Goal: Task Accomplishment & Management: Manage account settings

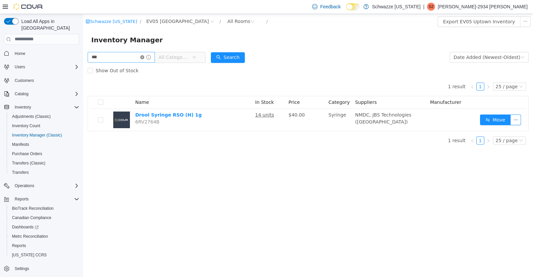
click at [144, 57] on icon "icon: close-circle" at bounding box center [142, 57] width 4 height 4
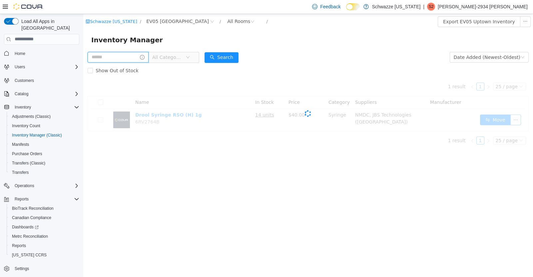
click at [119, 55] on input "text" at bounding box center [118, 57] width 61 height 11
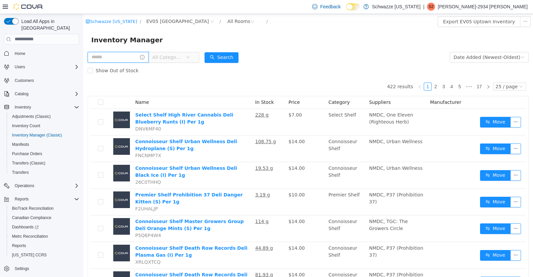
type input "**********"
click at [233, 60] on button "Search" at bounding box center [228, 57] width 34 height 11
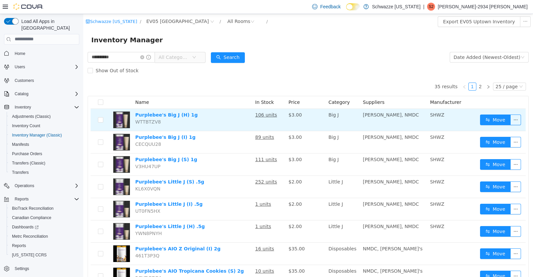
click at [264, 117] on u "106 units" at bounding box center [266, 114] width 22 height 5
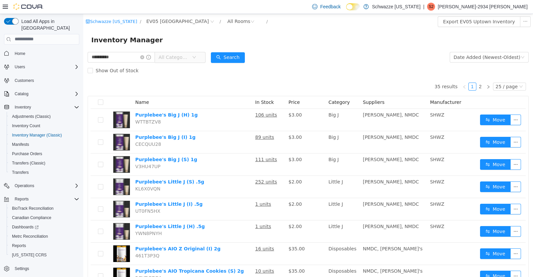
click at [306, 50] on div "Inventory Manager" at bounding box center [307, 39] width 449 height 21
click at [271, 118] on td "106 units" at bounding box center [268, 119] width 33 height 22
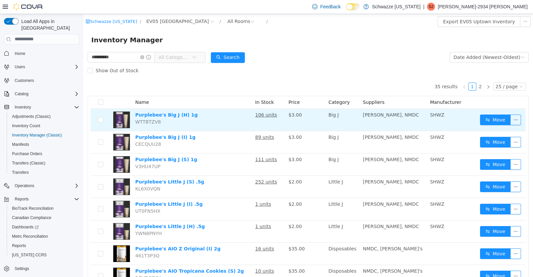
click at [265, 115] on u "106 units" at bounding box center [266, 114] width 22 height 5
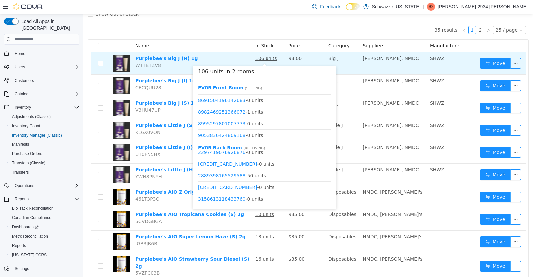
scroll to position [40, 0]
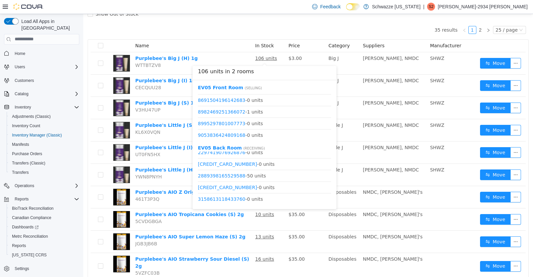
click at [208, 40] on th "Name" at bounding box center [192, 45] width 120 height 13
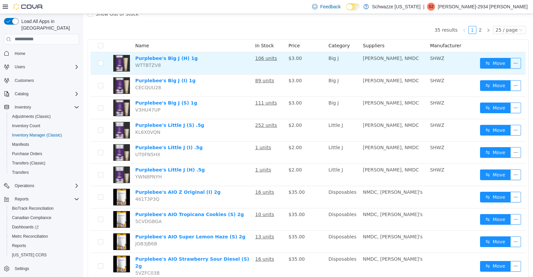
click at [268, 58] on u "106 units" at bounding box center [266, 57] width 22 height 5
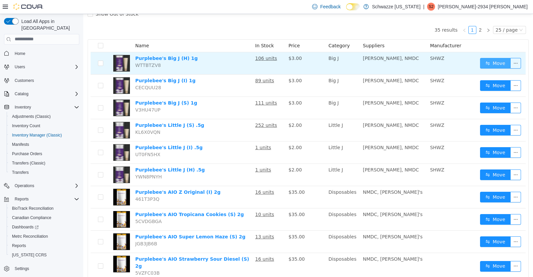
click at [488, 62] on button "Move" at bounding box center [495, 63] width 31 height 11
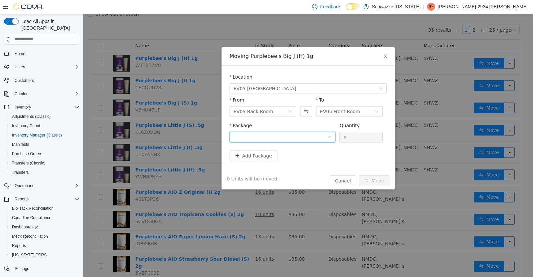
click at [299, 140] on div at bounding box center [280, 137] width 94 height 10
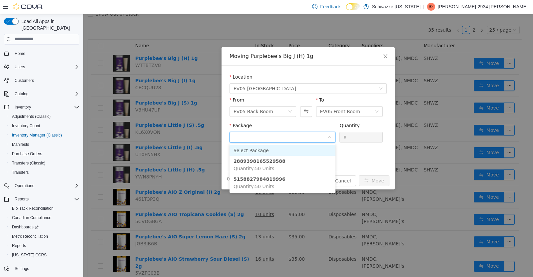
click at [289, 160] on li "2889398165529588 Quantity : 50 Units" at bounding box center [282, 164] width 106 height 18
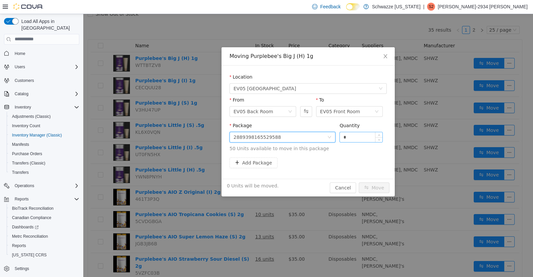
click at [363, 138] on input "*" at bounding box center [360, 137] width 43 height 10
type input "**"
click at [375, 188] on button "Move" at bounding box center [373, 187] width 31 height 11
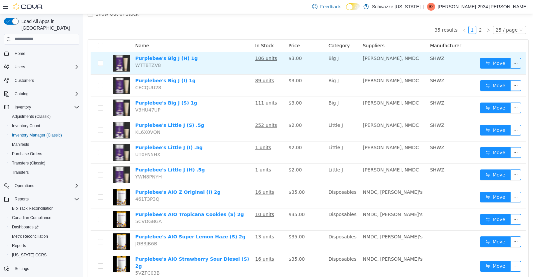
click at [115, 63] on img at bounding box center [121, 63] width 17 height 17
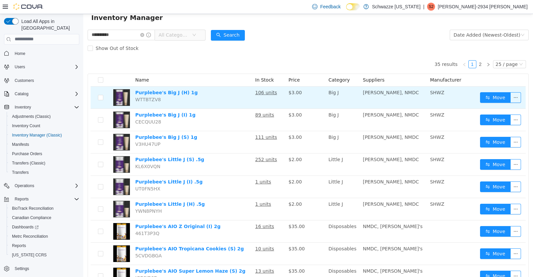
scroll to position [21, 0]
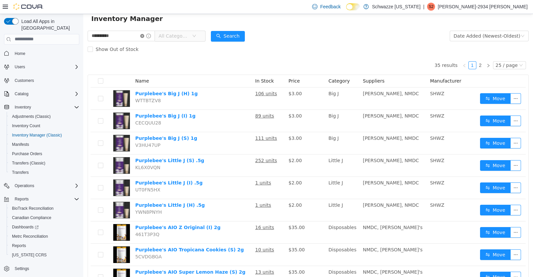
click at [144, 35] on icon "icon: close-circle" at bounding box center [142, 36] width 4 height 4
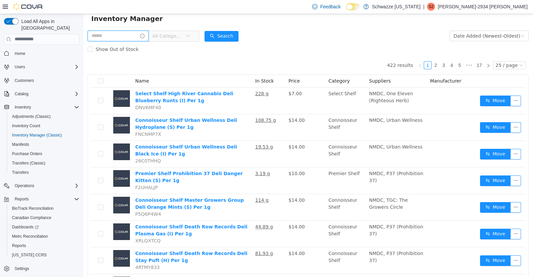
click at [116, 33] on input "text" at bounding box center [118, 35] width 61 height 11
type input "******"
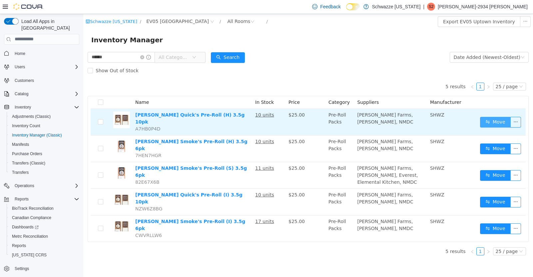
click at [494, 119] on button "Move" at bounding box center [495, 121] width 31 height 11
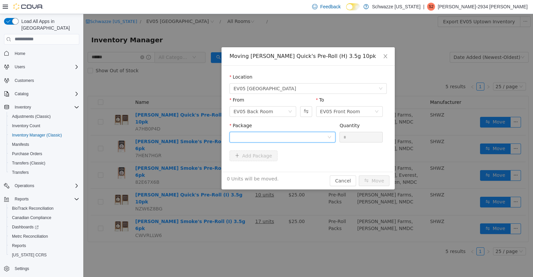
click at [307, 141] on div at bounding box center [280, 137] width 94 height 10
click at [286, 164] on li "9541055931825285 Quantity : 10 Units" at bounding box center [282, 164] width 106 height 18
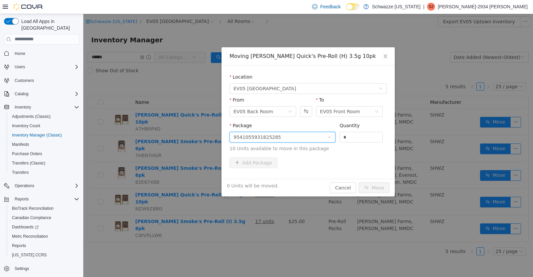
click at [359, 147] on span "10 Units available to move in this package" at bounding box center [307, 148] width 157 height 7
click at [357, 139] on input "*" at bounding box center [360, 137] width 43 height 10
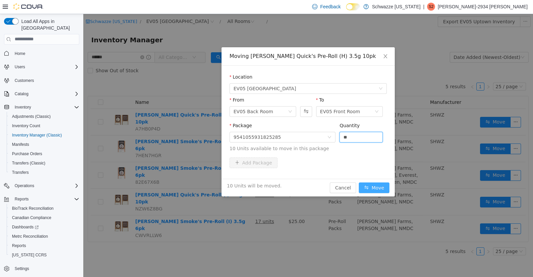
type input "**"
click at [381, 187] on button "Move" at bounding box center [373, 187] width 31 height 11
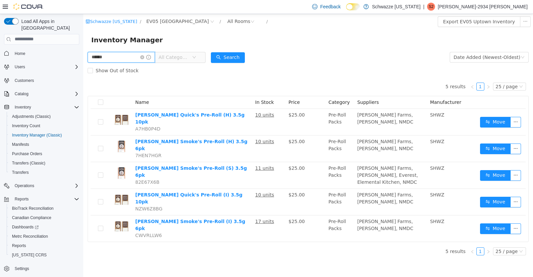
click at [142, 60] on input "******" at bounding box center [121, 57] width 67 height 11
click at [150, 61] on input "******" at bounding box center [121, 57] width 67 height 11
click at [144, 59] on icon "icon: close-circle" at bounding box center [142, 57] width 4 height 4
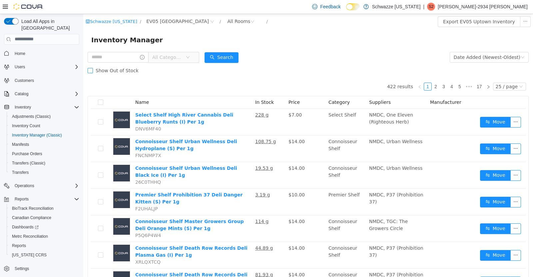
click at [113, 66] on label "Show Out of Stock" at bounding box center [115, 70] width 54 height 13
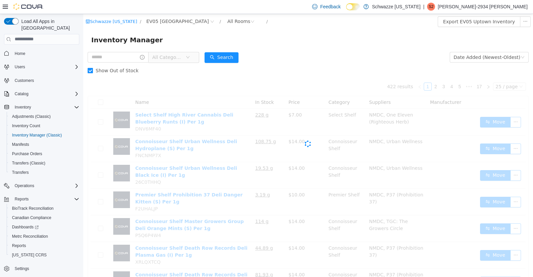
click at [120, 65] on label "Show Out of Stock" at bounding box center [115, 70] width 54 height 13
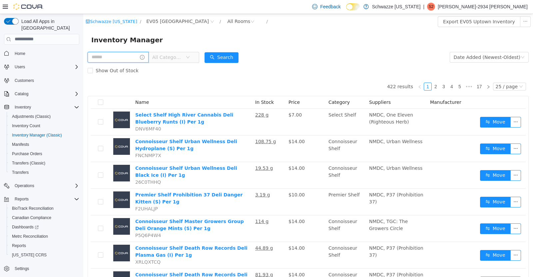
click at [112, 60] on input "text" at bounding box center [118, 57] width 61 height 11
type input "******"
click at [233, 54] on button "Search" at bounding box center [228, 57] width 34 height 11
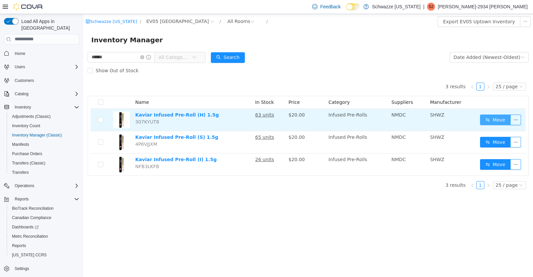
click at [490, 119] on button "Move" at bounding box center [495, 119] width 31 height 11
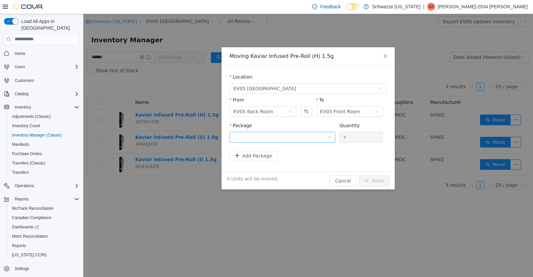
click at [267, 140] on div at bounding box center [280, 137] width 94 height 10
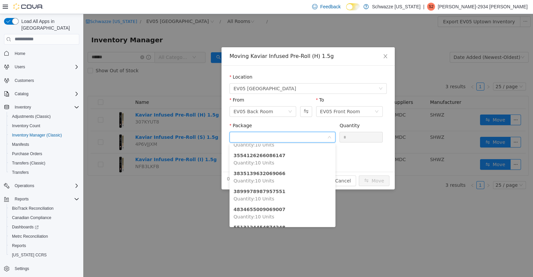
scroll to position [24, 0]
click at [281, 193] on li "3899978987957551 Quantity : 10 Units" at bounding box center [282, 194] width 106 height 18
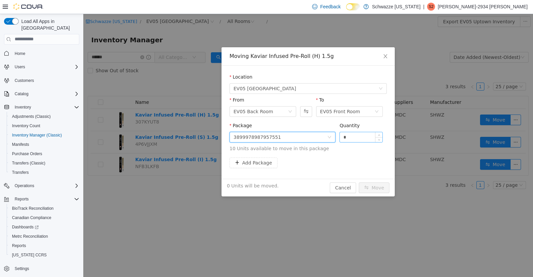
click at [358, 134] on input "*" at bounding box center [360, 137] width 43 height 10
type input "**"
click at [372, 188] on button "Move" at bounding box center [373, 187] width 31 height 11
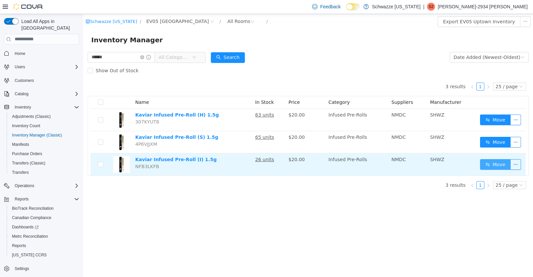
click at [489, 167] on button "Move" at bounding box center [495, 164] width 31 height 11
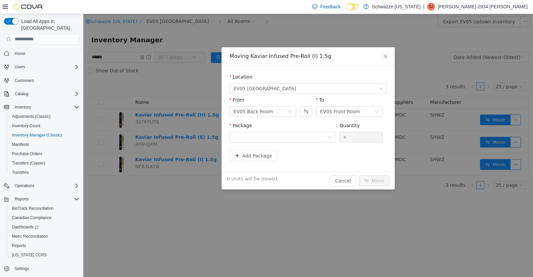
click at [333, 125] on div "Package" at bounding box center [282, 127] width 106 height 10
click at [325, 132] on div at bounding box center [280, 137] width 94 height 10
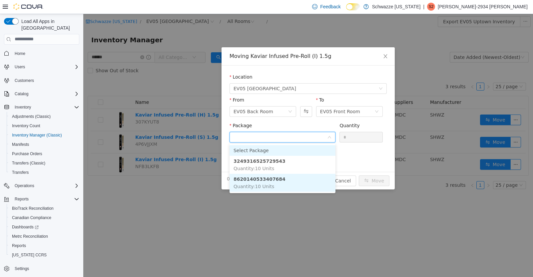
click at [284, 184] on li "8620140533407684 Quantity : 10 Units" at bounding box center [282, 182] width 106 height 18
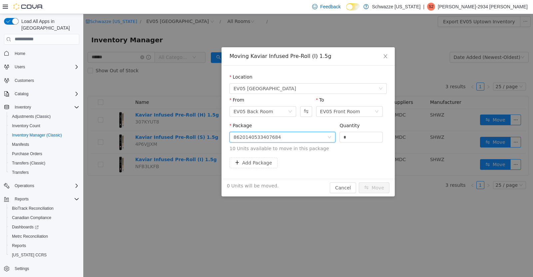
click at [329, 136] on icon "icon: down" at bounding box center [329, 137] width 4 height 4
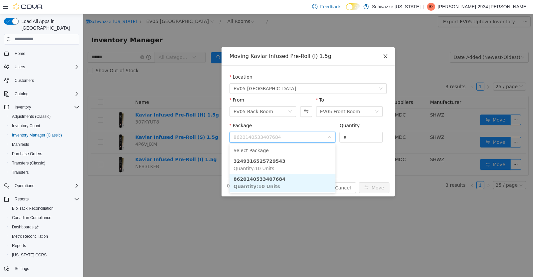
click at [382, 54] on icon "icon: close" at bounding box center [384, 55] width 5 height 5
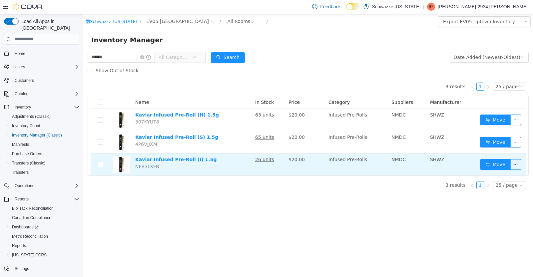
click at [270, 155] on td "26 units" at bounding box center [268, 164] width 33 height 22
click at [267, 158] on u "26 units" at bounding box center [264, 158] width 19 height 5
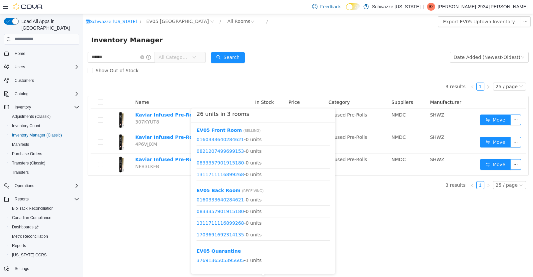
click at [266, 230] on li "1703691692314135 - 0 units" at bounding box center [262, 235] width 133 height 12
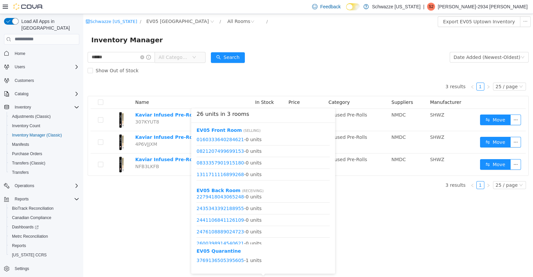
scroll to position [88, 0]
click at [261, 250] on div "EV05 Quarantine 3769136505395605 - 1 units" at bounding box center [262, 256] width 133 height 19
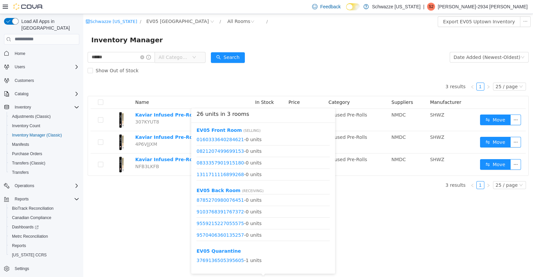
scroll to position [527, 0]
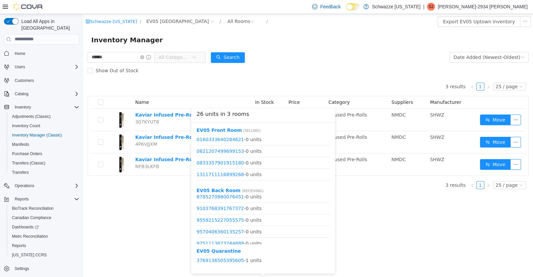
click at [259, 229] on span "9570406360135257 - 0 units" at bounding box center [262, 231] width 133 height 7
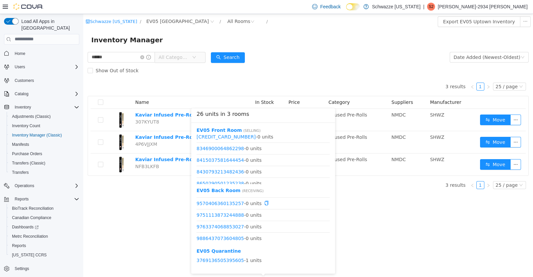
scroll to position [539, 0]
click at [138, 191] on div "3 results 1 25 / page Name In Stock Price Category Suppliers Manufacturer Kavia…" at bounding box center [308, 135] width 441 height 117
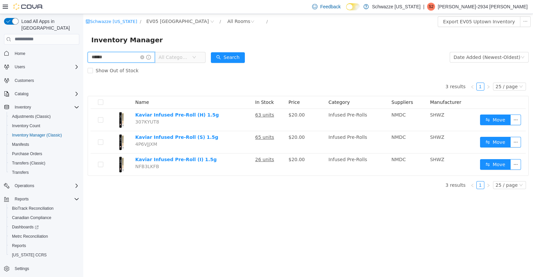
click at [150, 62] on input "******" at bounding box center [121, 57] width 67 height 11
click at [121, 58] on input "******" at bounding box center [121, 57] width 67 height 11
type input "*"
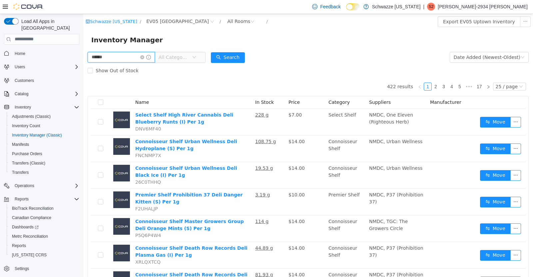
type input "******"
click at [238, 62] on button "Search" at bounding box center [228, 57] width 34 height 11
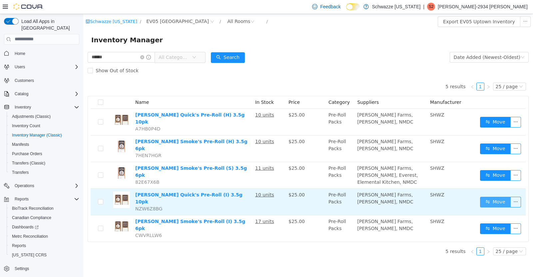
click at [503, 196] on button "Move" at bounding box center [495, 201] width 31 height 11
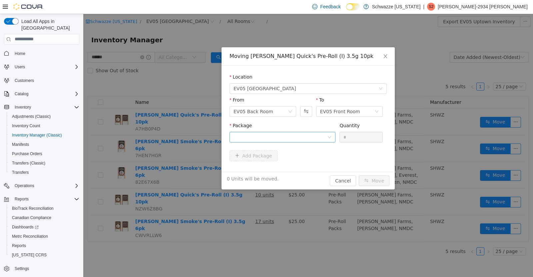
click at [320, 134] on div at bounding box center [280, 137] width 94 height 10
click at [265, 174] on ul "Select Package 0925032350520741 Quantity : 10 Units" at bounding box center [282, 158] width 106 height 31
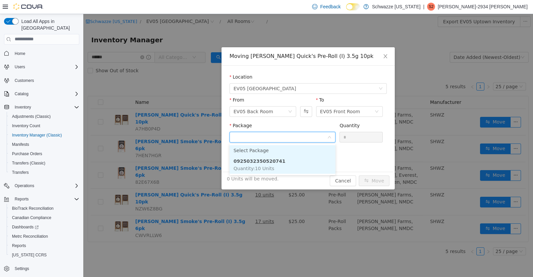
click at [305, 162] on li "0925032350520741 Quantity : 10 Units" at bounding box center [282, 164] width 106 height 18
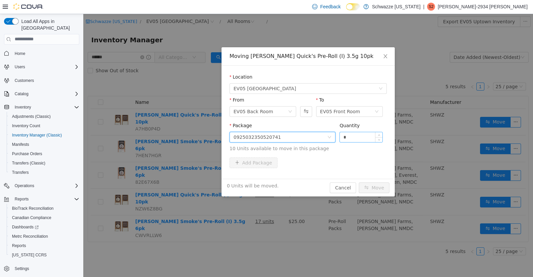
click at [359, 136] on input "*" at bounding box center [360, 137] width 43 height 10
type input "**"
click at [384, 183] on button "Move" at bounding box center [373, 187] width 31 height 11
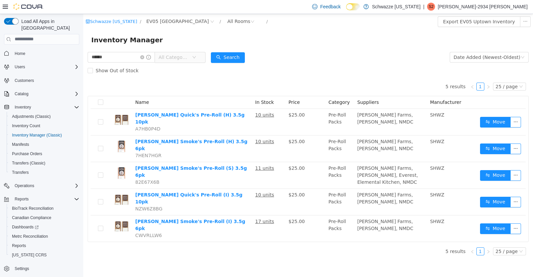
click at [498, 144] on button "Move" at bounding box center [495, 148] width 31 height 11
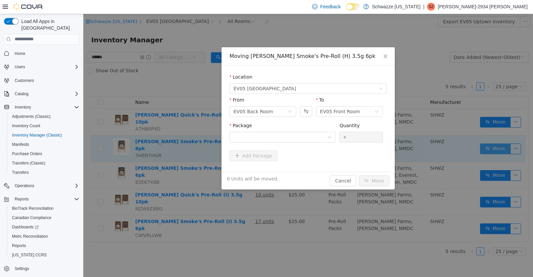
click at [305, 135] on div at bounding box center [280, 137] width 94 height 10
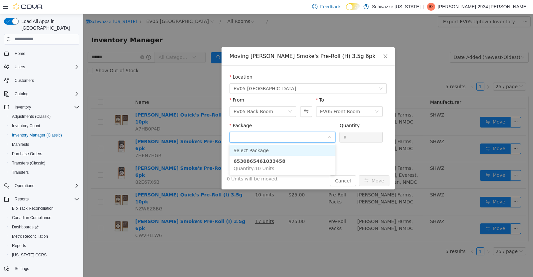
click at [295, 159] on li "6530865461033458 Quantity : 10 Units" at bounding box center [282, 164] width 106 height 18
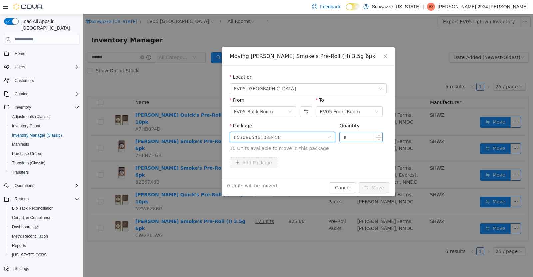
click at [359, 138] on input "*" at bounding box center [360, 137] width 43 height 10
type input "**"
click at [380, 190] on button "Move" at bounding box center [373, 187] width 31 height 11
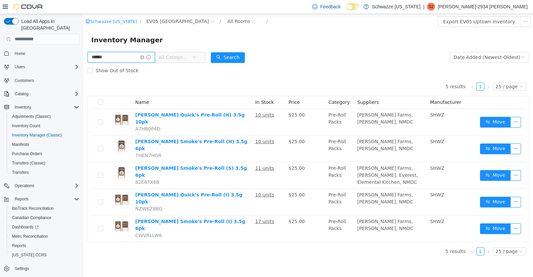
click at [155, 61] on input "******" at bounding box center [121, 57] width 67 height 11
click at [144, 57] on icon "icon: close-circle" at bounding box center [142, 57] width 4 height 4
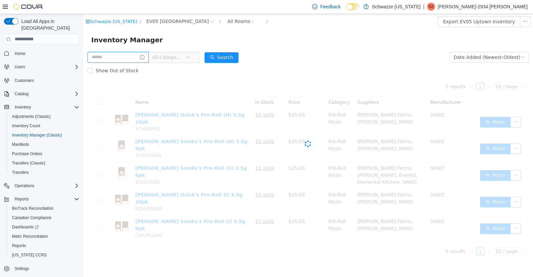
click at [118, 57] on input "text" at bounding box center [118, 57] width 61 height 11
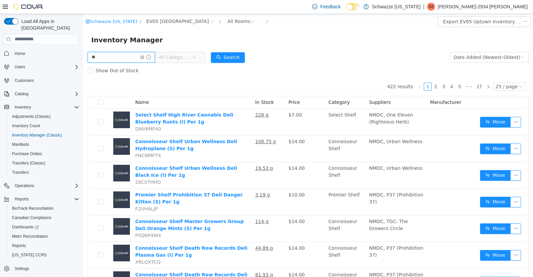
type input "**********"
click at [234, 61] on button "Search" at bounding box center [228, 57] width 34 height 11
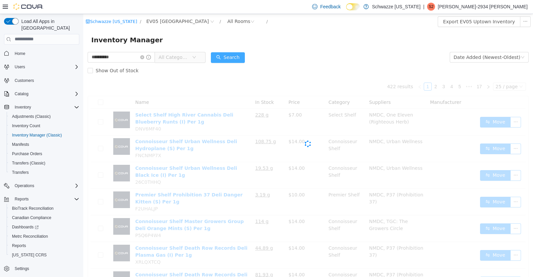
click at [243, 54] on button "Search" at bounding box center [228, 57] width 34 height 11
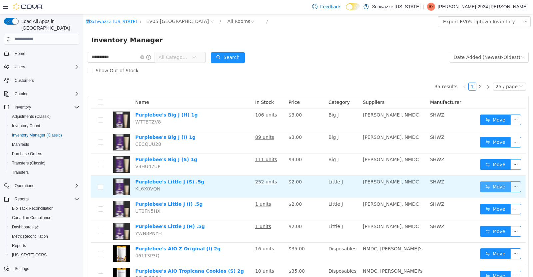
click at [486, 186] on button "Move" at bounding box center [495, 186] width 31 height 11
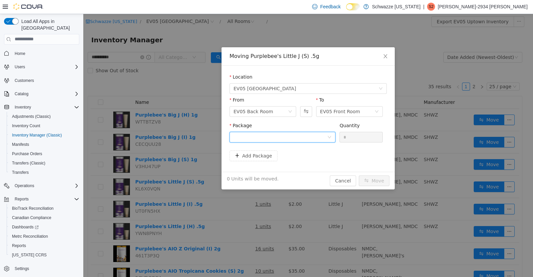
click at [293, 136] on div at bounding box center [280, 137] width 94 height 10
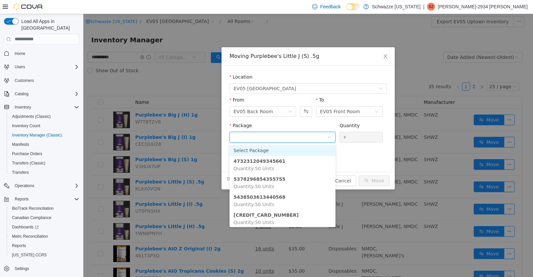
click at [303, 182] on li "5378296854355755 Quantity : 50 Units" at bounding box center [282, 182] width 106 height 18
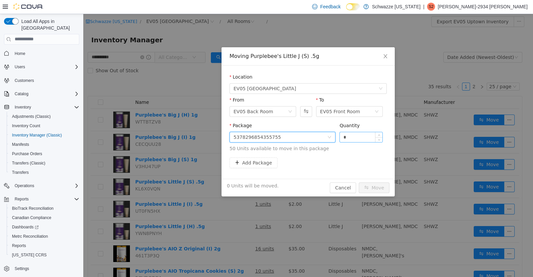
click at [369, 139] on input "*" at bounding box center [360, 137] width 43 height 10
type input "**"
click at [384, 186] on button "Move" at bounding box center [373, 187] width 31 height 11
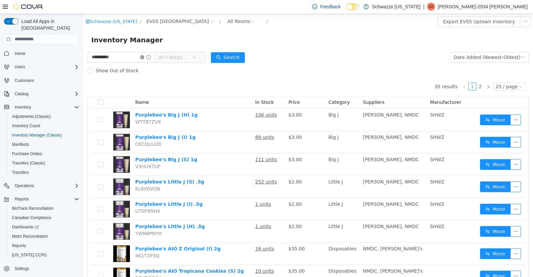
click at [144, 58] on icon "icon: close-circle" at bounding box center [142, 57] width 4 height 4
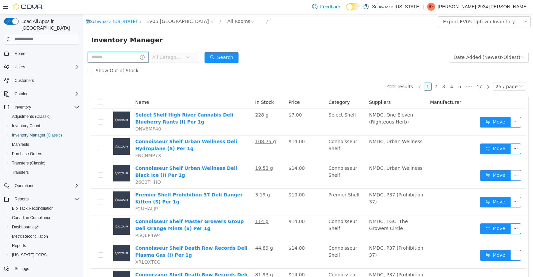
click at [121, 56] on input "text" at bounding box center [118, 57] width 61 height 11
type input "**********"
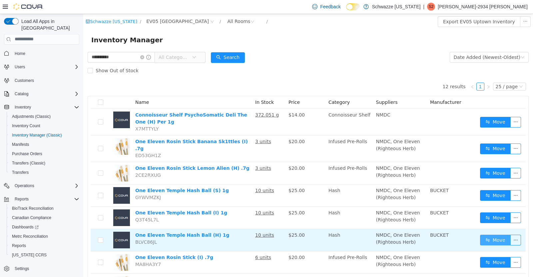
click at [480, 234] on button "Move" at bounding box center [495, 239] width 31 height 11
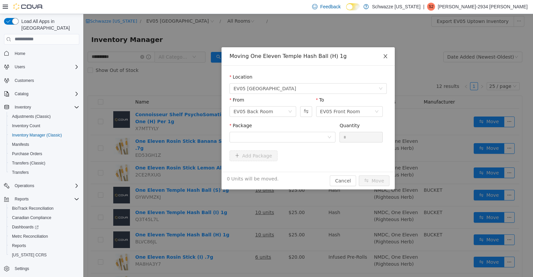
click at [389, 57] on span "Close" at bounding box center [385, 56] width 19 height 19
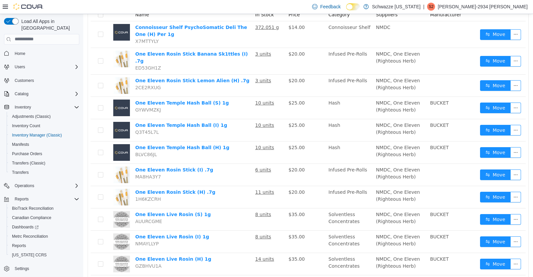
scroll to position [91, 0]
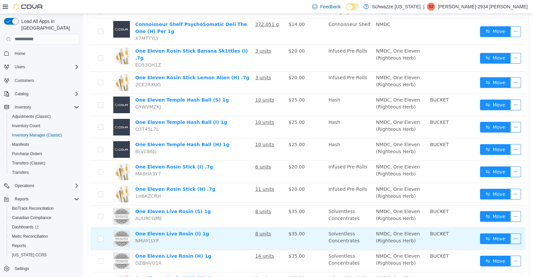
click at [245, 241] on td "One Eleven Live Rosin (I) 1g NMAYLLYP" at bounding box center [192, 238] width 120 height 22
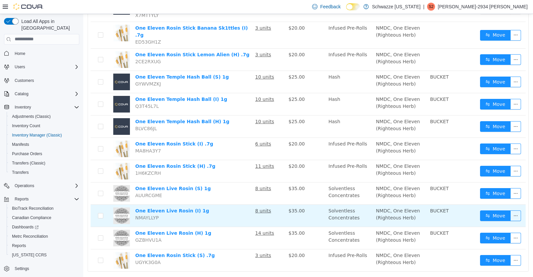
scroll to position [114, 0]
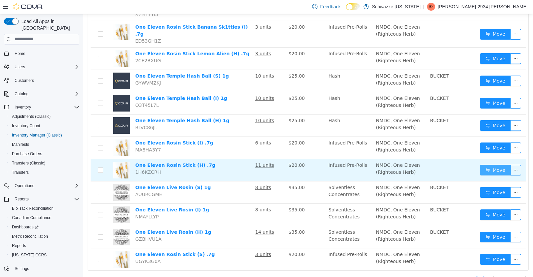
click at [486, 168] on button "Move" at bounding box center [495, 169] width 31 height 11
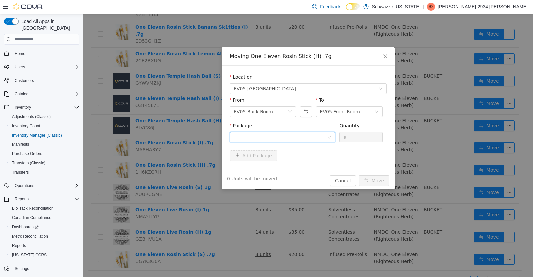
click at [329, 135] on icon "icon: down" at bounding box center [329, 137] width 4 height 4
click at [317, 162] on li "8583590361795622 Quantity : 10 Units" at bounding box center [282, 164] width 106 height 18
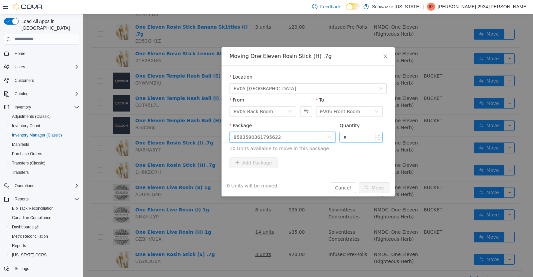
click at [367, 138] on input "*" at bounding box center [360, 137] width 43 height 10
type input "**"
click at [370, 186] on button "Move" at bounding box center [373, 187] width 31 height 11
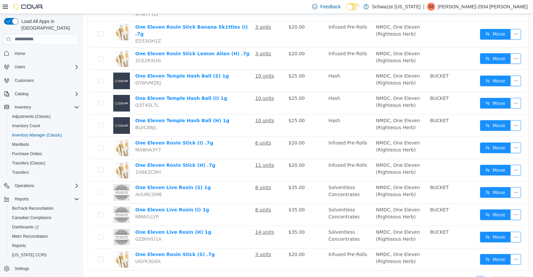
scroll to position [0, 0]
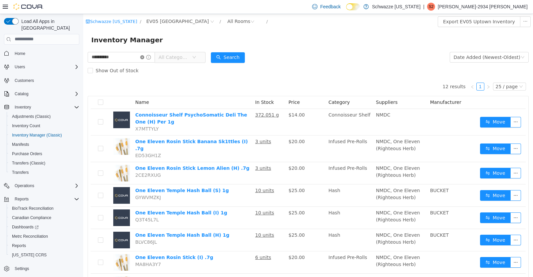
click at [144, 57] on icon "icon: close-circle" at bounding box center [142, 57] width 4 height 4
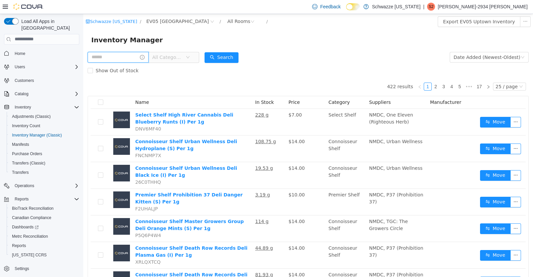
click at [125, 57] on input "text" at bounding box center [118, 57] width 61 height 11
type input "**********"
click at [238, 59] on button "Search" at bounding box center [228, 57] width 34 height 11
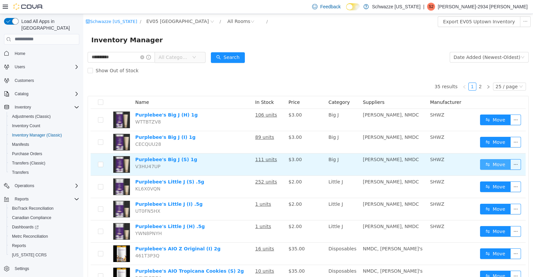
click at [481, 164] on button "Move" at bounding box center [495, 164] width 31 height 11
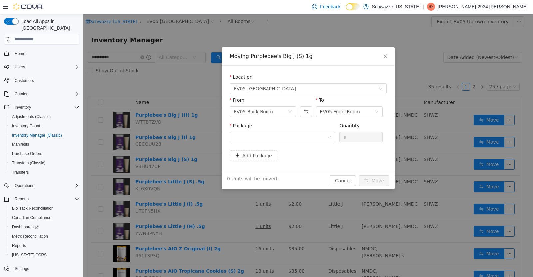
click at [336, 154] on div "Add Package" at bounding box center [307, 155] width 157 height 11
click at [322, 140] on div at bounding box center [280, 137] width 94 height 10
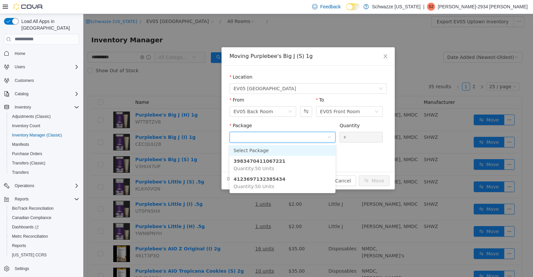
click at [258, 185] on span "Quantity : 50 Units" at bounding box center [253, 185] width 41 height 5
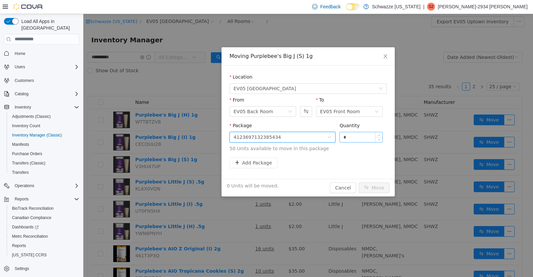
click at [358, 138] on input "*" at bounding box center [360, 137] width 43 height 10
type input "**"
click at [373, 187] on button "Move" at bounding box center [373, 187] width 31 height 11
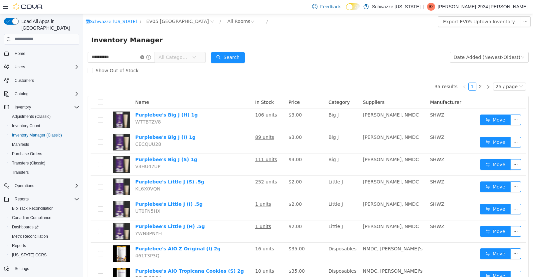
click at [144, 57] on icon "icon: close-circle" at bounding box center [142, 57] width 4 height 4
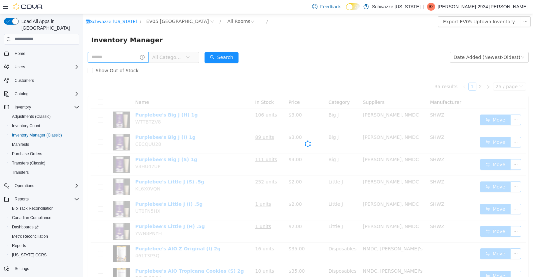
click at [148, 59] on input "text" at bounding box center [118, 57] width 61 height 11
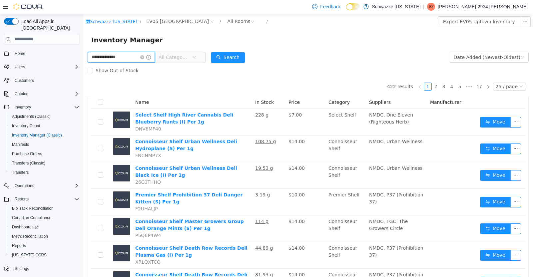
type input "**********"
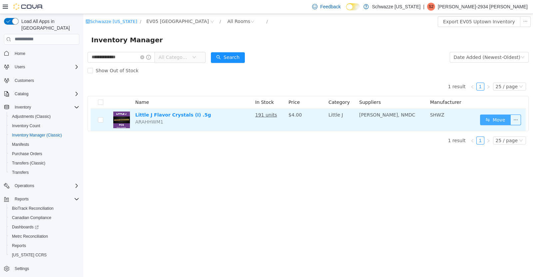
click at [489, 117] on button "Move" at bounding box center [495, 119] width 31 height 11
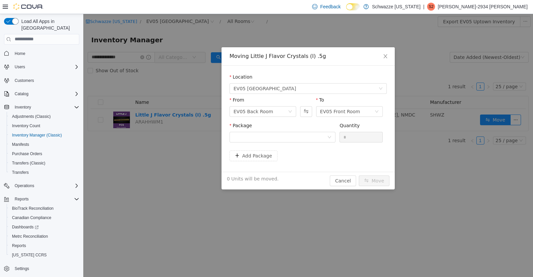
click at [508, 197] on div "Moving Little J Flavor Crystals (I) .5g Location EV05 Uptown From EV05 Back Roo…" at bounding box center [307, 145] width 449 height 263
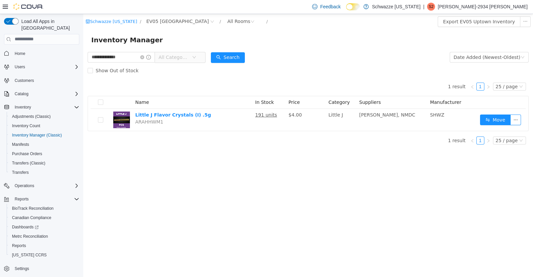
click at [160, 107] on th "Name" at bounding box center [192, 102] width 120 height 13
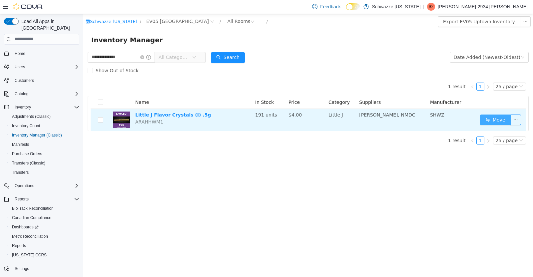
click at [492, 122] on button "Move" at bounding box center [495, 119] width 31 height 11
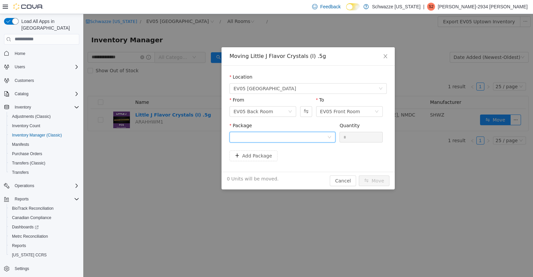
click at [316, 136] on div at bounding box center [280, 137] width 94 height 10
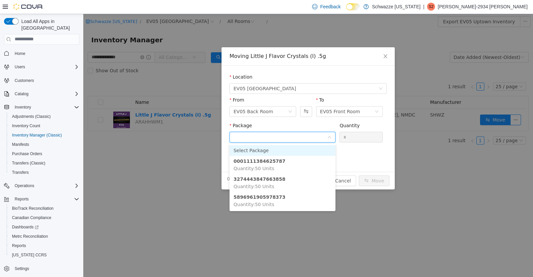
click at [283, 203] on li "5896961905978373 Quantity : 50 Units" at bounding box center [282, 200] width 106 height 18
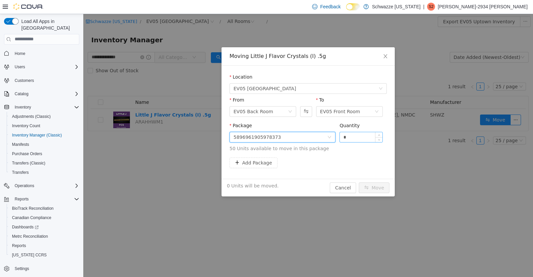
click at [366, 138] on input "*" at bounding box center [360, 137] width 43 height 10
type input "**"
click at [365, 187] on button "Move" at bounding box center [373, 187] width 31 height 11
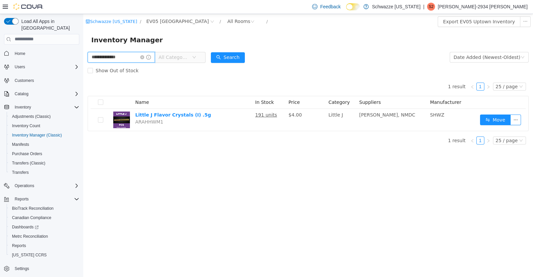
click at [154, 54] on input "**********" at bounding box center [121, 57] width 67 height 11
click at [143, 60] on input "**********" at bounding box center [121, 57] width 67 height 11
click at [144, 58] on icon "icon: close-circle" at bounding box center [142, 57] width 4 height 4
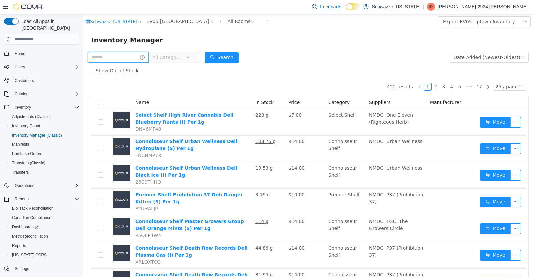
click at [116, 58] on input "text" at bounding box center [118, 57] width 61 height 11
type input "**********"
click at [229, 62] on button "Search" at bounding box center [228, 57] width 34 height 11
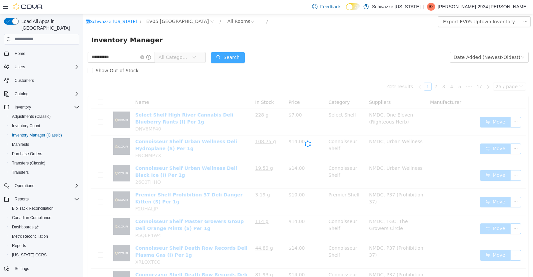
click at [229, 60] on button "Search" at bounding box center [228, 57] width 34 height 11
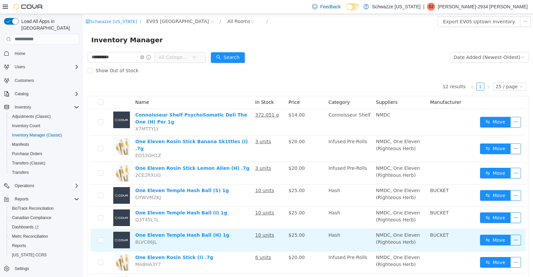
click at [315, 241] on td "$25.00" at bounding box center [306, 240] width 40 height 22
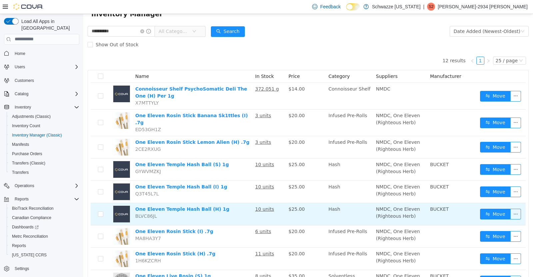
scroll to position [29, 0]
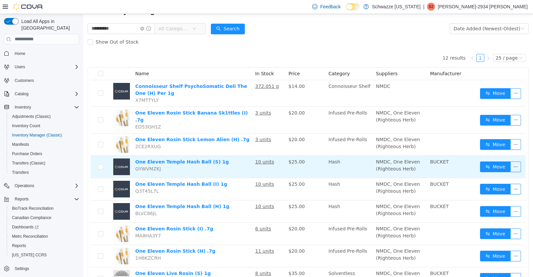
click at [275, 155] on td "10 units" at bounding box center [268, 166] width 33 height 22
click at [269, 155] on td "10 units" at bounding box center [268, 166] width 33 height 22
click at [262, 162] on td "10 units" at bounding box center [268, 166] width 33 height 22
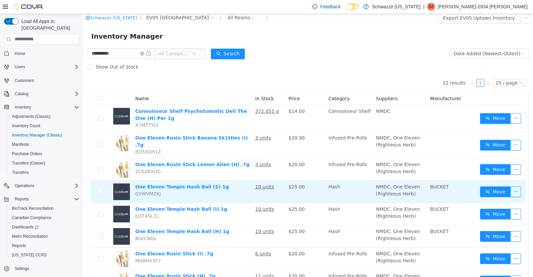
scroll to position [5, 0]
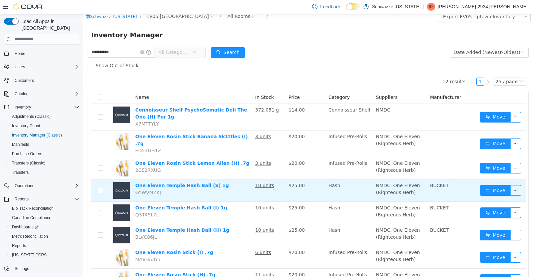
click at [268, 182] on u "10 units" at bounding box center [264, 184] width 19 height 5
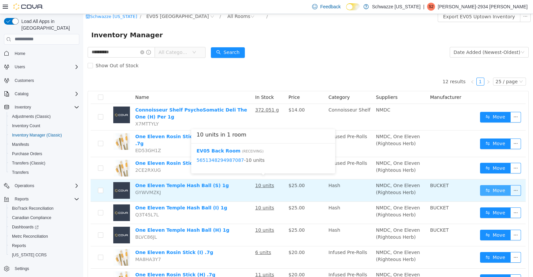
click at [487, 185] on button "Move" at bounding box center [495, 190] width 31 height 11
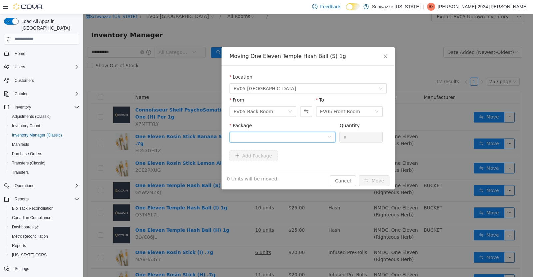
click at [331, 136] on icon "icon: down" at bounding box center [329, 137] width 4 height 4
click at [295, 173] on li "5651348294987087 Quantity : 10 Units" at bounding box center [282, 165] width 106 height 18
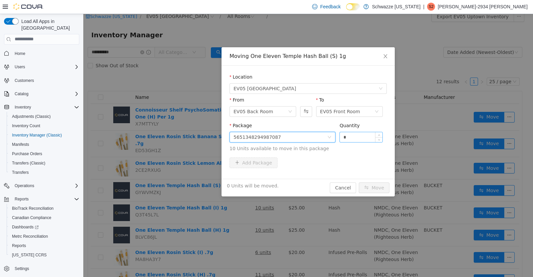
click at [366, 139] on input "*" at bounding box center [360, 137] width 43 height 10
click at [383, 187] on button "Move" at bounding box center [373, 187] width 31 height 11
type input "**"
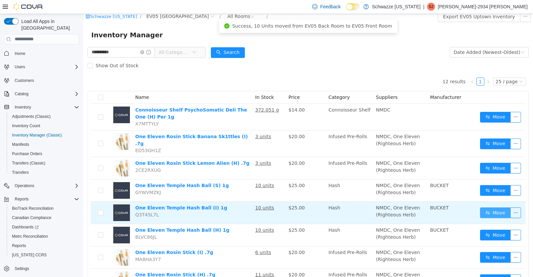
click at [486, 211] on button "Move" at bounding box center [495, 212] width 31 height 11
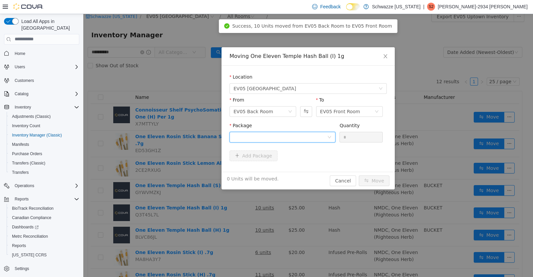
click at [308, 132] on div at bounding box center [280, 137] width 94 height 10
click at [291, 160] on li "1450329510436658 Quantity : 10 Units" at bounding box center [282, 165] width 106 height 18
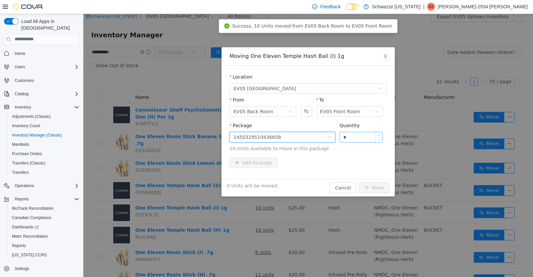
click at [366, 138] on input "*" at bounding box center [360, 137] width 43 height 10
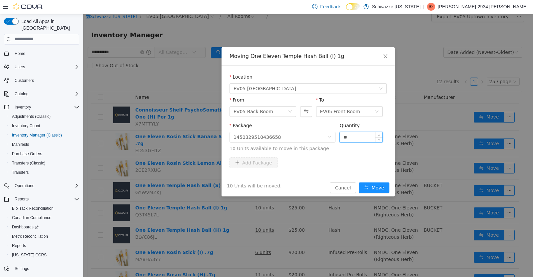
type input "**"
click at [383, 185] on button "Move" at bounding box center [373, 187] width 31 height 11
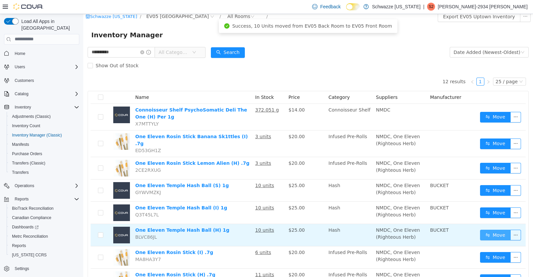
click at [489, 233] on button "Move" at bounding box center [495, 234] width 31 height 11
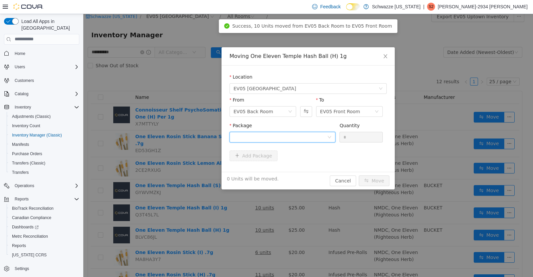
click at [315, 141] on div at bounding box center [280, 137] width 94 height 10
click at [302, 168] on li "9142881356238380 Quantity : 10 Units" at bounding box center [282, 165] width 106 height 18
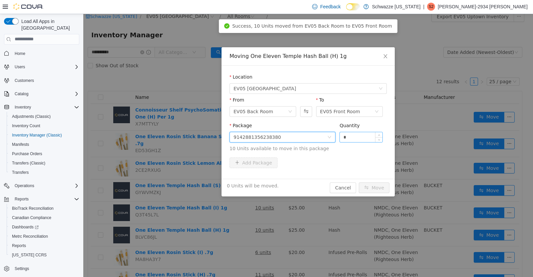
click at [360, 134] on input "*" at bounding box center [360, 137] width 43 height 10
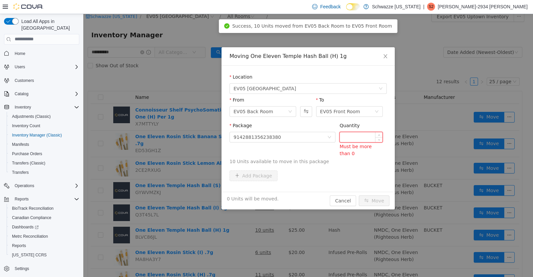
type input "*"
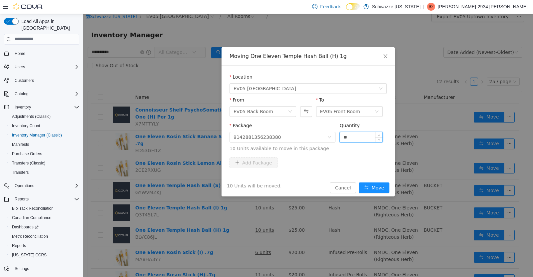
type input "**"
click at [369, 190] on button "Move" at bounding box center [373, 187] width 31 height 11
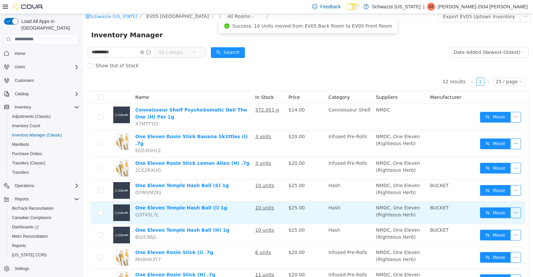
click at [273, 207] on td "10 units" at bounding box center [268, 212] width 33 height 22
click at [262, 205] on u "10 units" at bounding box center [264, 207] width 19 height 5
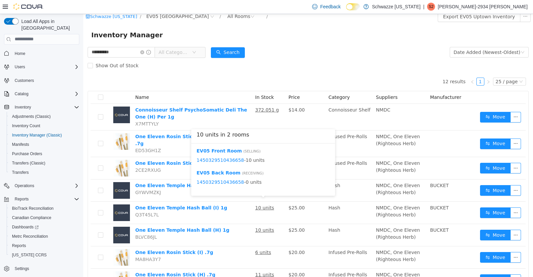
click at [7, 241] on div "Reports" at bounding box center [44, 245] width 75 height 9
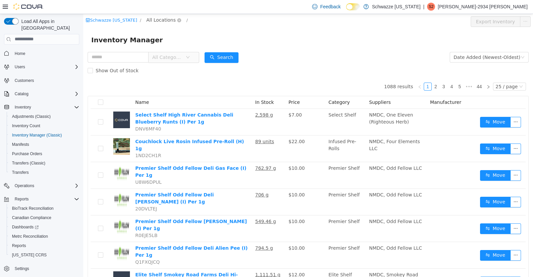
click at [160, 16] on span "All Locations" at bounding box center [160, 19] width 29 height 7
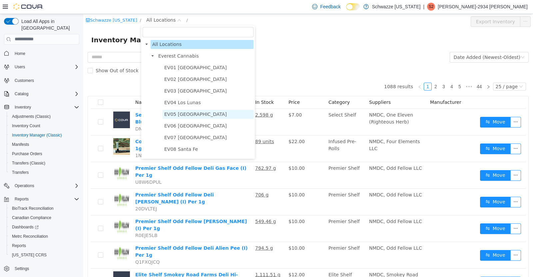
click at [187, 116] on span "EV05 [GEOGRAPHIC_DATA]" at bounding box center [195, 113] width 63 height 5
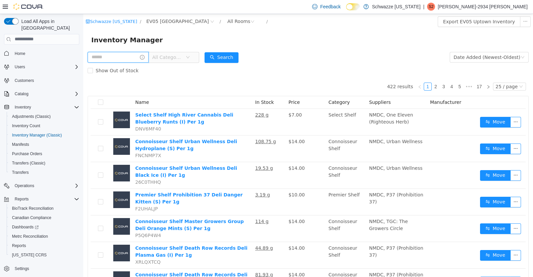
click at [116, 55] on input "text" at bounding box center [118, 57] width 61 height 11
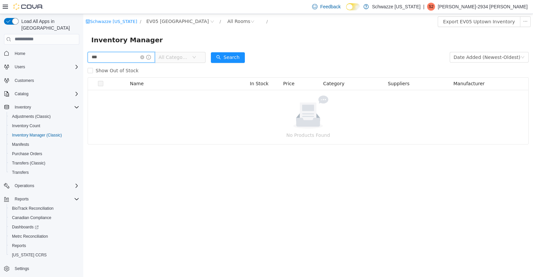
type input "***"
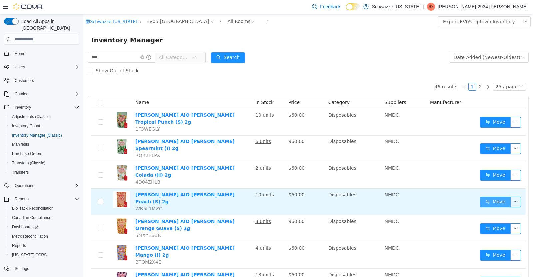
click at [490, 196] on button "Move" at bounding box center [495, 201] width 31 height 11
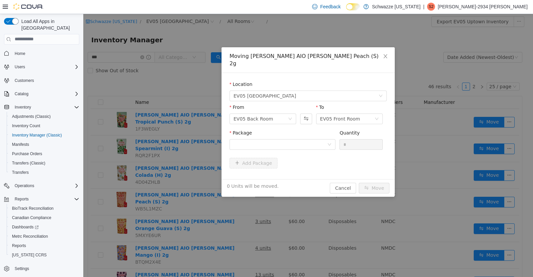
click at [295, 129] on div "Package" at bounding box center [282, 134] width 106 height 10
click at [300, 139] on div at bounding box center [282, 144] width 106 height 11
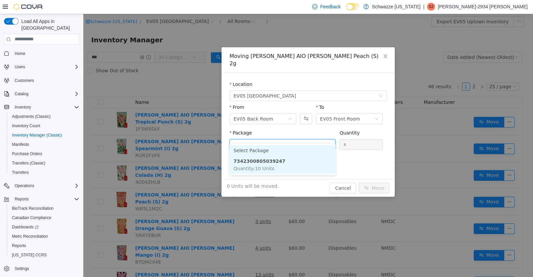
click at [278, 169] on li "7342300805039247 Quantity : 10 Units" at bounding box center [282, 164] width 106 height 18
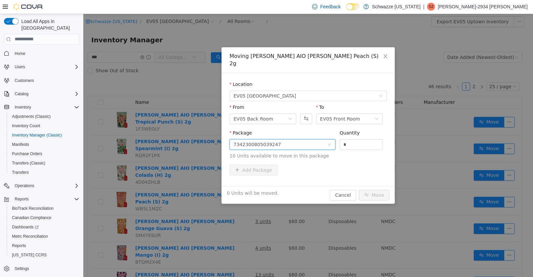
click at [388, 133] on div "Location EV05 Uptown From EV05 Back Room To EV05 Front Room Package 73423008050…" at bounding box center [307, 129] width 173 height 113
click at [361, 139] on input "*" at bounding box center [360, 144] width 43 height 10
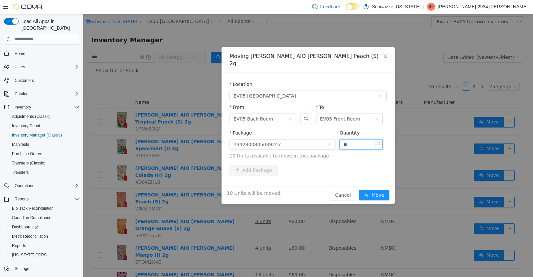
type input "**"
click at [380, 189] on button "Move" at bounding box center [373, 194] width 31 height 11
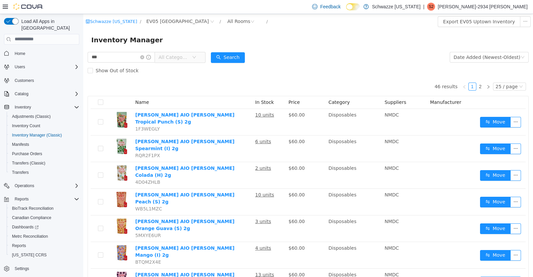
scroll to position [5, 0]
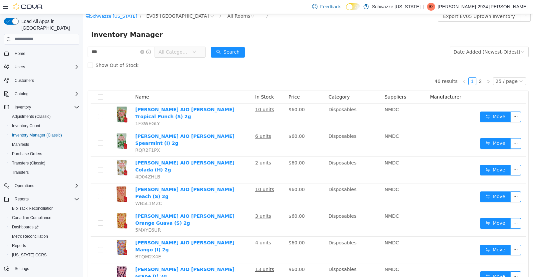
click at [490, 117] on button "Move" at bounding box center [495, 116] width 31 height 11
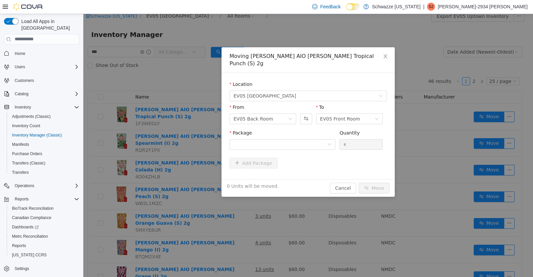
click at [305, 146] on div "Package Quantity *" at bounding box center [307, 142] width 157 height 26
click at [304, 139] on div at bounding box center [280, 144] width 94 height 10
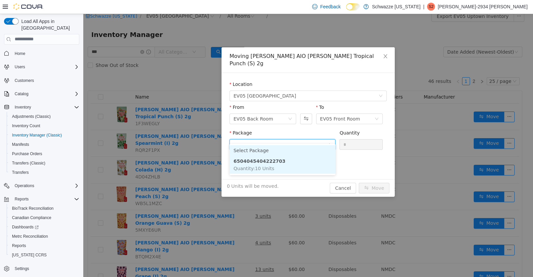
click at [291, 166] on li "6504045404222703 Quantity : 10 Units" at bounding box center [282, 164] width 106 height 18
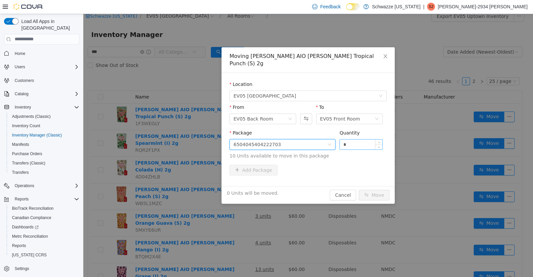
click at [361, 139] on input "*" at bounding box center [360, 144] width 43 height 10
type input "**"
click at [373, 189] on button "Move" at bounding box center [373, 194] width 31 height 11
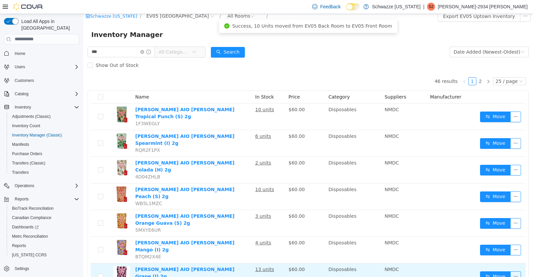
click at [203, 263] on td "EDW AIO Rosin Grape (I) 2g ULYQXATD" at bounding box center [192, 276] width 120 height 27
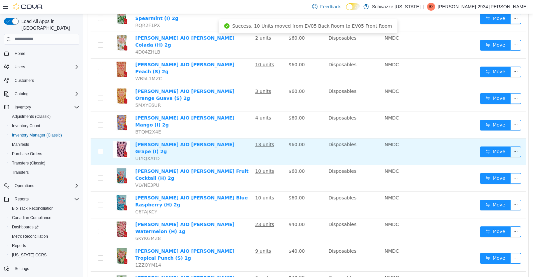
scroll to position [131, 0]
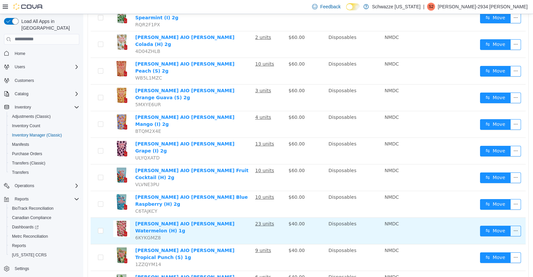
click at [484, 217] on td "Move" at bounding box center [501, 230] width 48 height 27
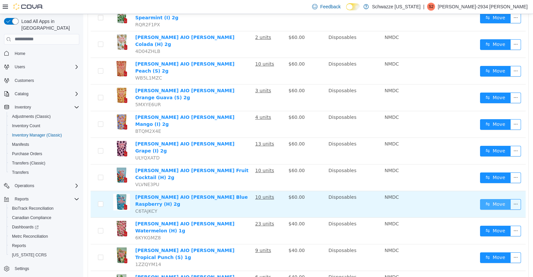
click at [484, 199] on button "Move" at bounding box center [495, 204] width 31 height 11
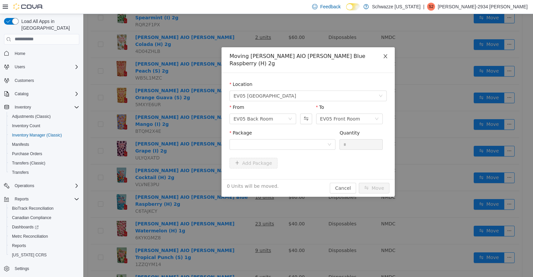
click at [384, 49] on span "Close" at bounding box center [385, 56] width 19 height 19
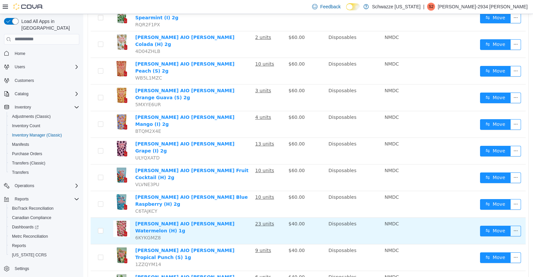
click at [502, 217] on td "Move" at bounding box center [501, 230] width 48 height 27
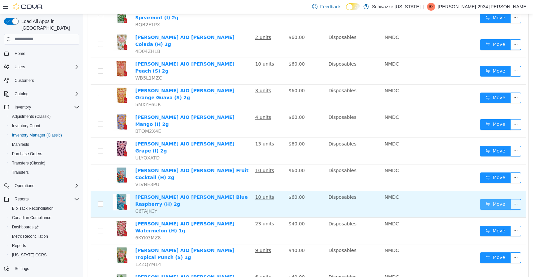
click at [491, 199] on button "Move" at bounding box center [495, 204] width 31 height 11
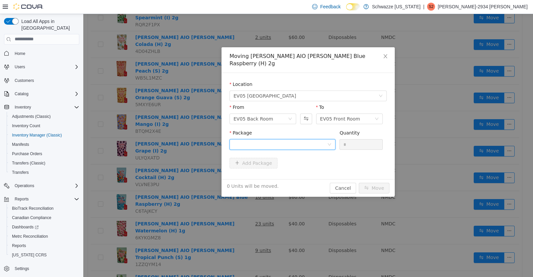
click at [331, 142] on icon "icon: down" at bounding box center [329, 144] width 4 height 4
click at [296, 163] on li "5633404545037248 Quantity : 10 Units" at bounding box center [282, 164] width 106 height 18
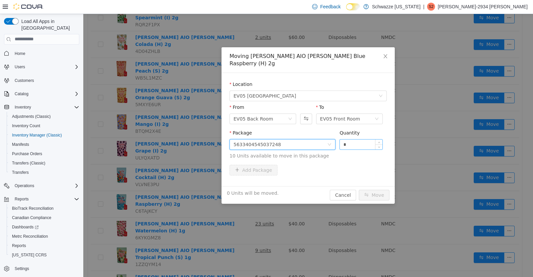
click at [358, 139] on input "*" at bounding box center [360, 144] width 43 height 10
type input "**"
click at [376, 189] on button "Move" at bounding box center [373, 194] width 31 height 11
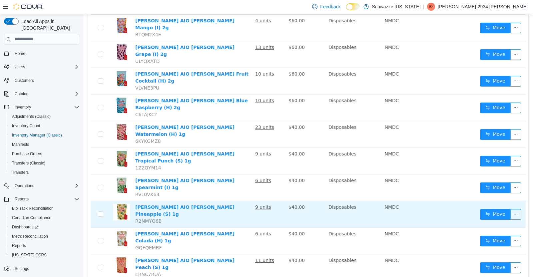
scroll to position [221, 0]
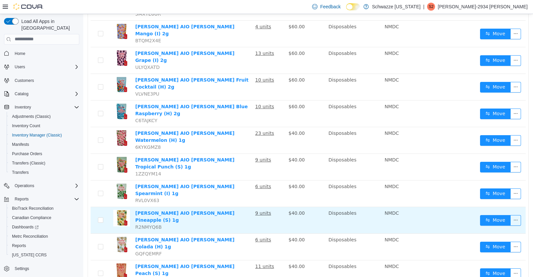
click at [488, 82] on button "Move" at bounding box center [495, 87] width 31 height 11
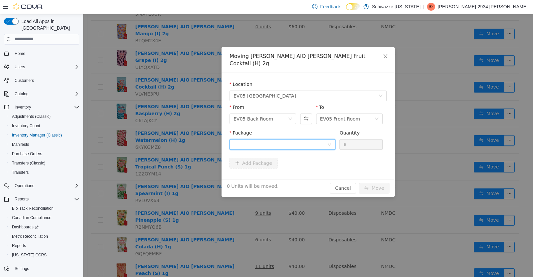
click at [317, 139] on div at bounding box center [280, 144] width 94 height 10
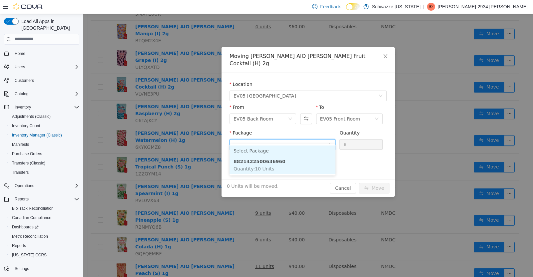
click at [310, 166] on li "8821422500636960 Quantity : 10 Units" at bounding box center [282, 165] width 106 height 18
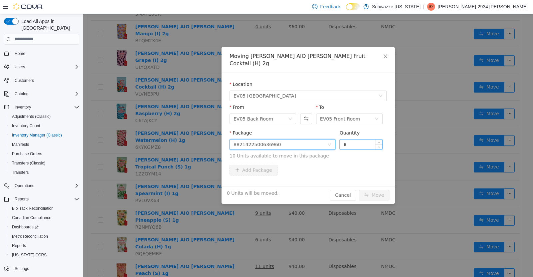
click at [367, 139] on input "*" at bounding box center [360, 144] width 43 height 10
type input "**"
click at [375, 189] on button "Move" at bounding box center [373, 194] width 31 height 11
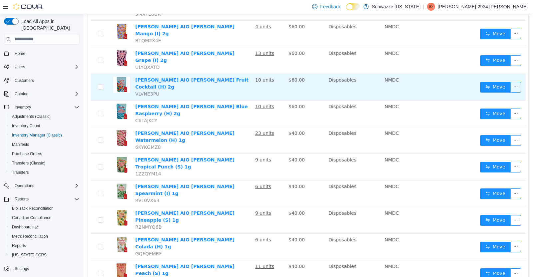
click at [158, 74] on td "EDW AIO Rosin Fruit Cocktail (H) 2g VLVNE3PU" at bounding box center [192, 87] width 120 height 27
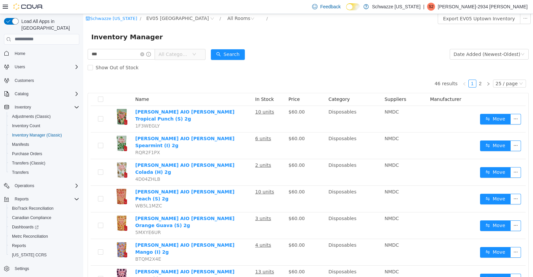
scroll to position [0, 0]
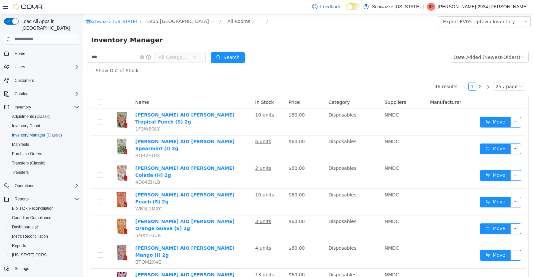
click at [144, 57] on icon "icon: close-circle" at bounding box center [142, 57] width 4 height 4
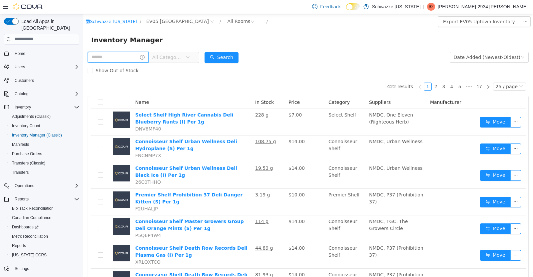
click at [111, 55] on input "text" at bounding box center [118, 57] width 61 height 11
type input "******"
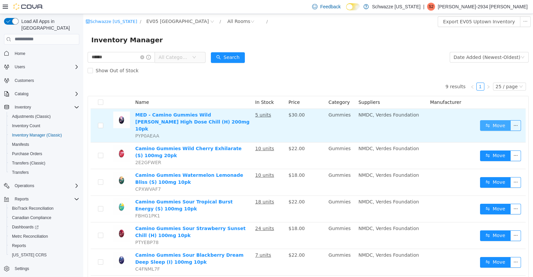
click at [484, 123] on button "Move" at bounding box center [495, 125] width 31 height 11
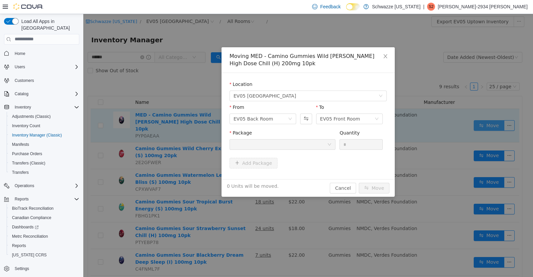
click at [488, 145] on div "Moving MED - Camino Gummies Wild Berry High Dose Chill (H) 200mg 10pk Location …" at bounding box center [307, 145] width 449 height 263
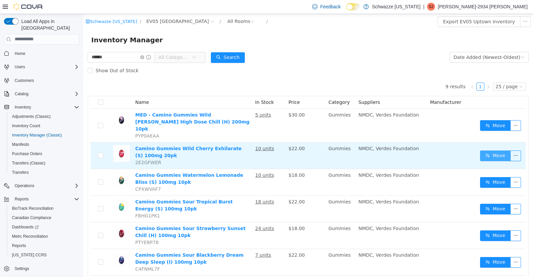
click at [484, 150] on button "Move" at bounding box center [495, 155] width 31 height 11
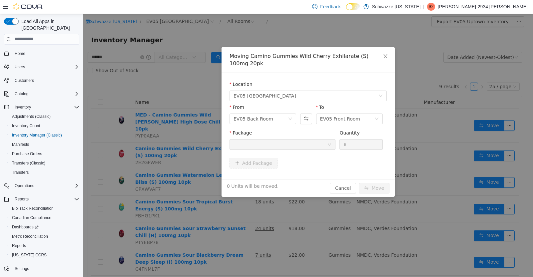
click at [321, 147] on div at bounding box center [280, 144] width 94 height 10
click at [444, 195] on div "Moving Camino Gummies Wild Cherry Exhilarate (S) 100mg 20pk Location EV05 Uptow…" at bounding box center [307, 145] width 449 height 263
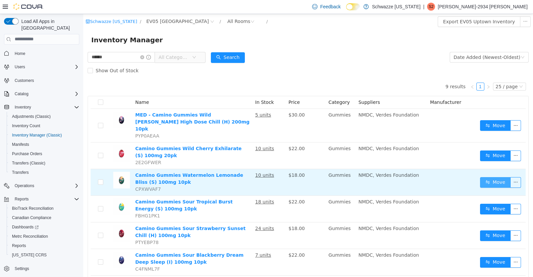
click at [491, 177] on button "Move" at bounding box center [495, 182] width 31 height 11
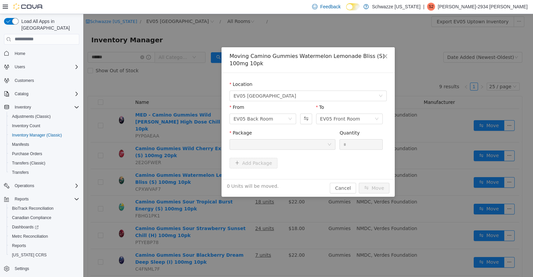
click at [315, 139] on div at bounding box center [282, 144] width 106 height 11
click at [465, 205] on div "Moving Camino Gummies Watermelon Lemonade Bliss (S) 100mg 10pk Location EV05 Up…" at bounding box center [307, 145] width 449 height 263
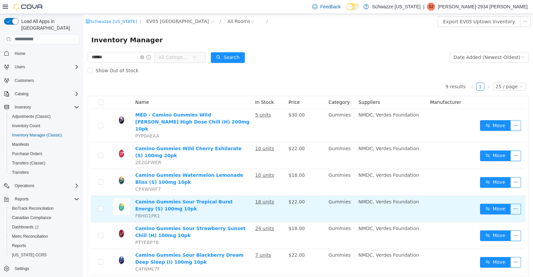
click at [490, 212] on td "Move" at bounding box center [501, 208] width 48 height 27
click at [492, 204] on button "Move" at bounding box center [495, 208] width 31 height 11
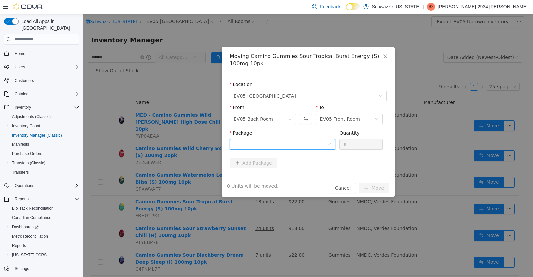
click at [325, 139] on div at bounding box center [280, 144] width 94 height 10
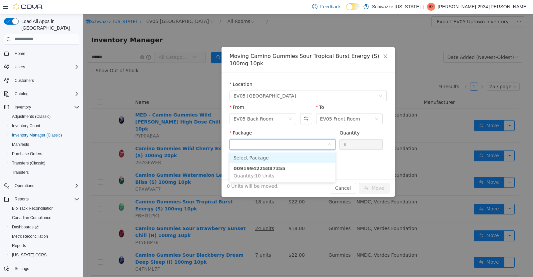
click at [304, 164] on li "0091994225887355 Quantity : 10 Units" at bounding box center [282, 172] width 106 height 18
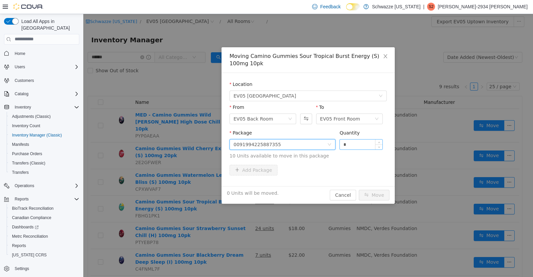
click at [368, 141] on input "*" at bounding box center [360, 144] width 43 height 10
type input "**"
click at [380, 190] on button "Move" at bounding box center [373, 194] width 31 height 11
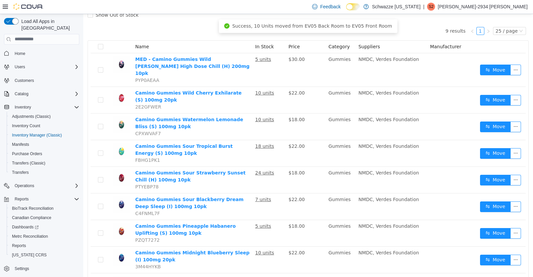
scroll to position [56, 0]
click at [489, 147] on button "Move" at bounding box center [495, 152] width 31 height 11
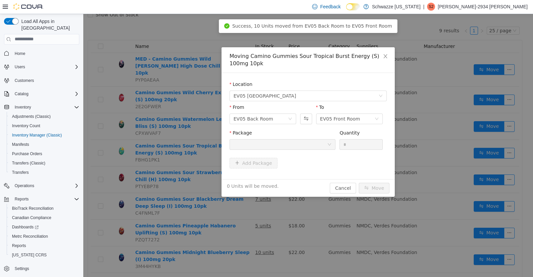
click at [486, 175] on div "Moving Camino Gummies Sour Tropical Burst Energy (S) 100mg 10pk Location EV05 U…" at bounding box center [307, 145] width 449 height 263
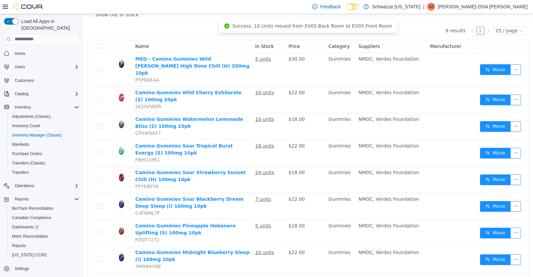
click at [487, 176] on button "Move" at bounding box center [495, 179] width 31 height 11
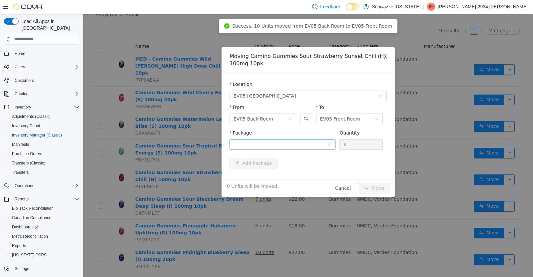
click at [328, 144] on icon "icon: down" at bounding box center [329, 144] width 4 height 4
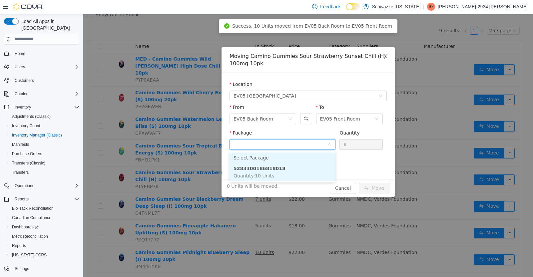
click at [270, 170] on strong "5283300186818018" at bounding box center [259, 167] width 52 height 5
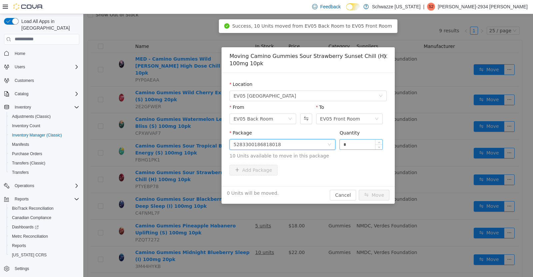
click at [359, 145] on input "*" at bounding box center [360, 144] width 43 height 10
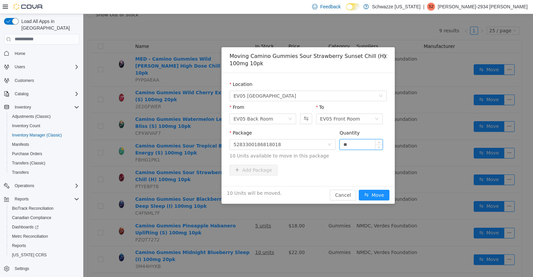
type input "**"
click at [378, 195] on button "Move" at bounding box center [373, 194] width 31 height 11
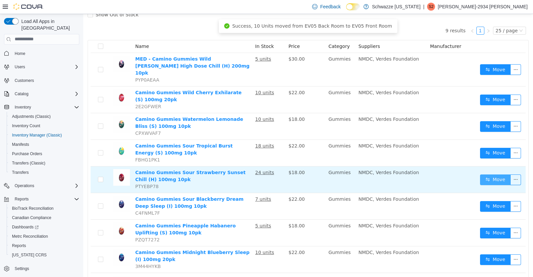
click at [490, 174] on button "Move" at bounding box center [495, 179] width 31 height 11
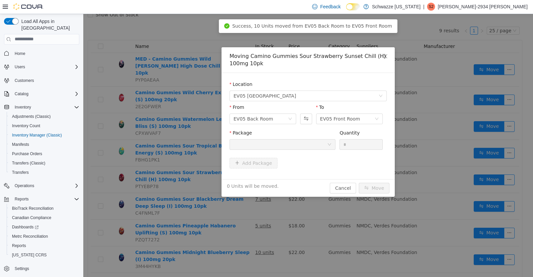
click at [482, 203] on div "Moving Camino Gummies Sour Strawberry Sunset Chill (H) 100mg 10pk Location EV05…" at bounding box center [307, 145] width 449 height 263
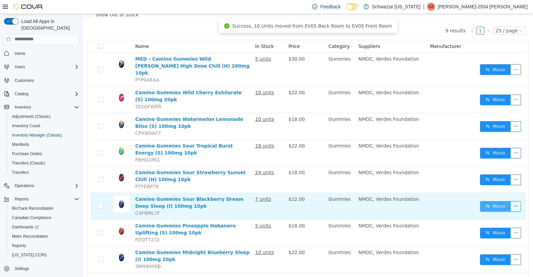
click at [487, 201] on button "Move" at bounding box center [495, 206] width 31 height 11
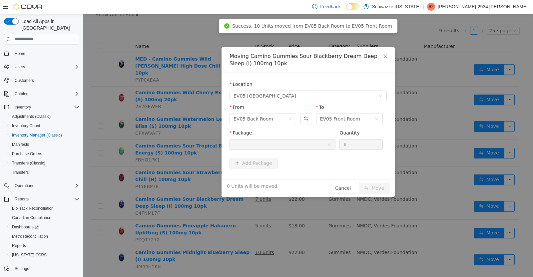
click at [492, 214] on div "Moving Camino Gummies Sour Blackberry Dream Deep Sleep (I) 100mg 10pk Location …" at bounding box center [307, 145] width 449 height 263
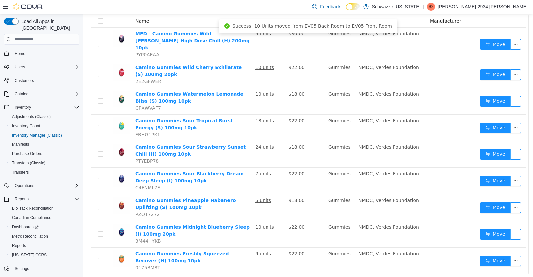
scroll to position [90, 0]
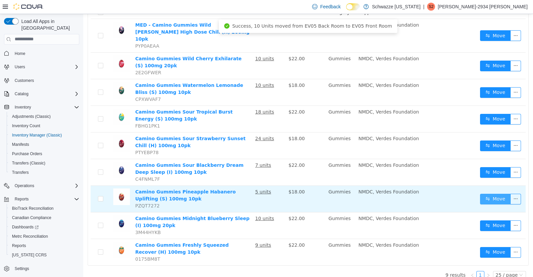
click at [494, 193] on button "Move" at bounding box center [495, 198] width 31 height 11
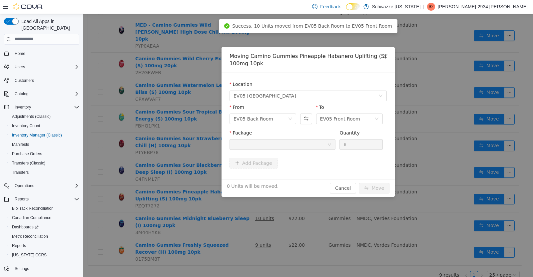
click at [466, 224] on div "Moving Camino Gummies Pineapple Habanero Uplifting (S) 100mg 10pk Location EV05…" at bounding box center [307, 145] width 449 height 263
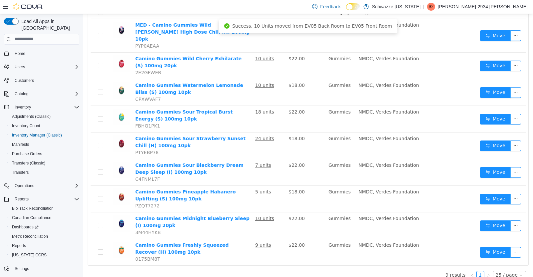
click at [486, 220] on button "Move" at bounding box center [495, 225] width 31 height 11
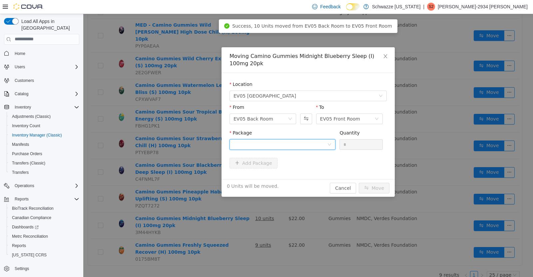
click at [328, 144] on icon "icon: down" at bounding box center [328, 144] width 3 height 2
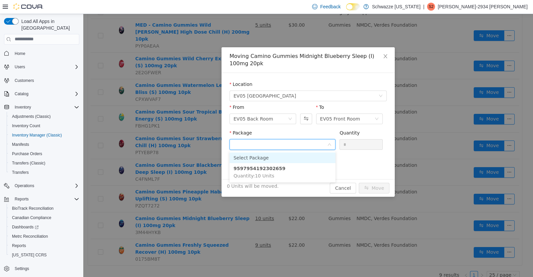
click at [292, 179] on div "Location EV05 Uptown From EV05 Back Room To EV05 Front Room Package Quantity * …" at bounding box center [307, 126] width 173 height 106
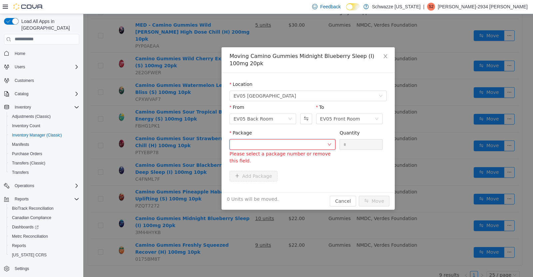
click at [296, 148] on div at bounding box center [280, 144] width 94 height 10
click at [280, 176] on li "9597954192302659 Quantity : 10 Units" at bounding box center [282, 172] width 106 height 18
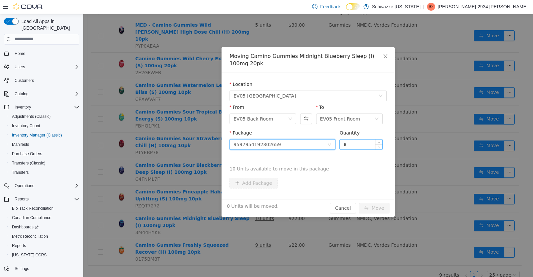
click at [368, 142] on input "*" at bounding box center [360, 144] width 43 height 10
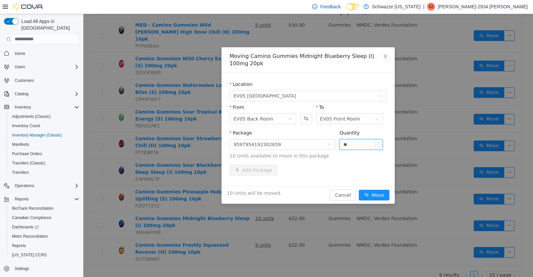
type input "**"
click at [380, 195] on button "Move" at bounding box center [373, 194] width 31 height 11
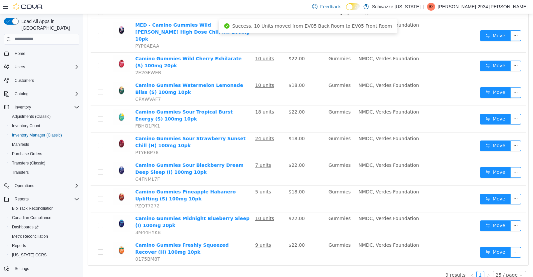
click at [486, 249] on button "Move" at bounding box center [495, 252] width 31 height 11
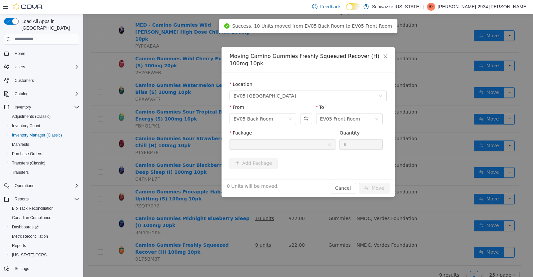
click at [487, 248] on div "Moving Camino Gummies Freshly Squeezed Recover (H) 100mg 10pk Location EV05 Upt…" at bounding box center [307, 145] width 449 height 263
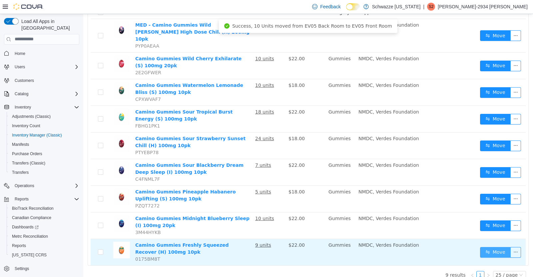
click at [486, 247] on button "Move" at bounding box center [495, 252] width 31 height 11
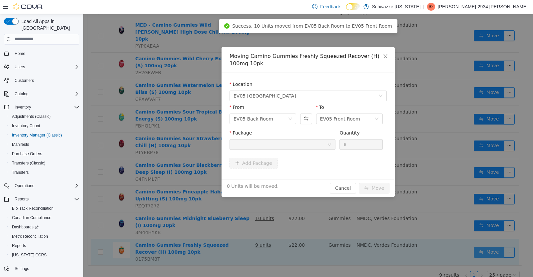
click at [487, 225] on div "Moving Camino Gummies Freshly Squeezed Recover (H) 100mg 10pk Location EV05 Upt…" at bounding box center [307, 145] width 449 height 263
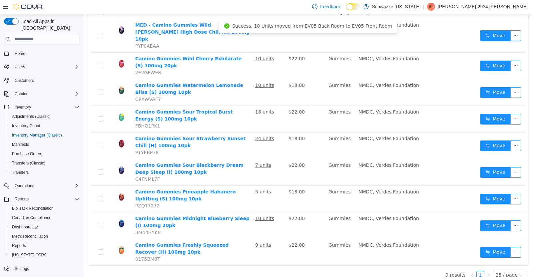
click at [493, 220] on button "Move" at bounding box center [495, 225] width 31 height 11
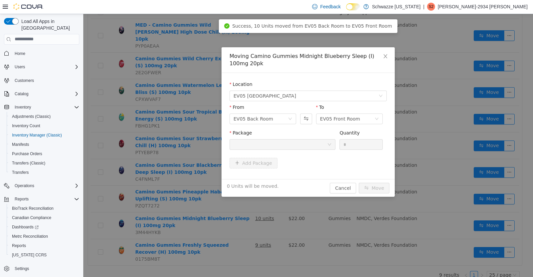
click at [492, 190] on div "Moving Camino Gummies Midnight Blueberry Sleep (I) 100mg 20pk Location EV05 Upt…" at bounding box center [307, 145] width 449 height 263
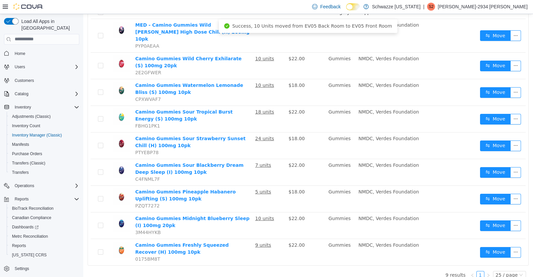
click at [493, 193] on button "Move" at bounding box center [495, 198] width 31 height 11
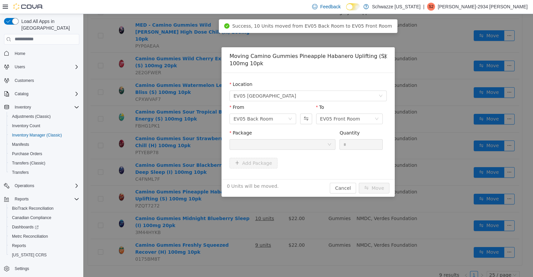
click at [491, 165] on div "Moving Camino Gummies Pineapple Habanero Uplifting (S) 100mg 10pk Location EV05…" at bounding box center [307, 145] width 449 height 263
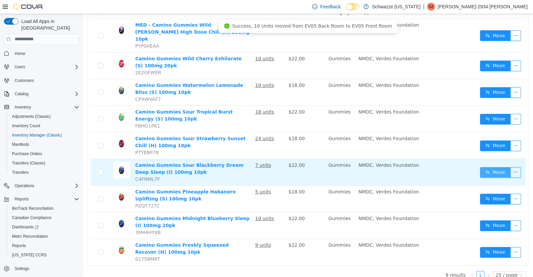
click at [492, 167] on button "Move" at bounding box center [495, 172] width 31 height 11
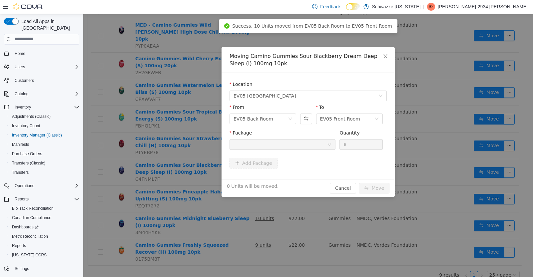
click at [486, 145] on div "Moving Camino Gummies Sour Blackberry Dream Deep Sleep (I) 100mg 10pk Location …" at bounding box center [307, 145] width 449 height 263
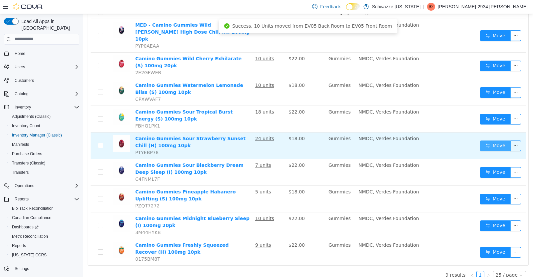
click at [488, 140] on button "Move" at bounding box center [495, 145] width 31 height 11
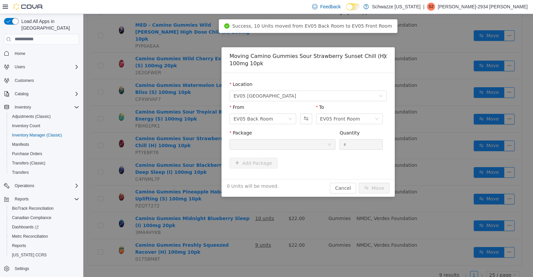
click at [490, 111] on div "Moving Camino Gummies Sour Strawberry Sunset Chill (H) 100mg 10pk Location EV05…" at bounding box center [307, 145] width 449 height 263
click at [493, 113] on button "Move" at bounding box center [488, 118] width 31 height 11
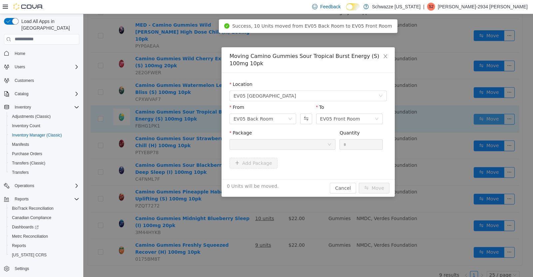
click at [488, 91] on div "Moving Camino Gummies Sour Tropical Burst Energy (S) 100mg 10pk Location EV05 U…" at bounding box center [307, 145] width 449 height 263
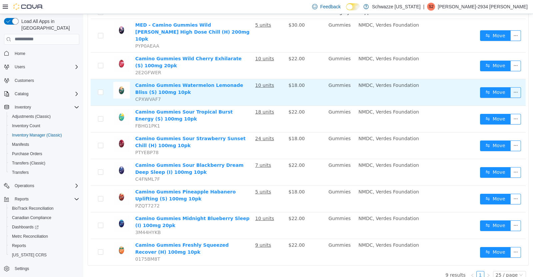
click at [490, 90] on button "Move" at bounding box center [495, 92] width 31 height 11
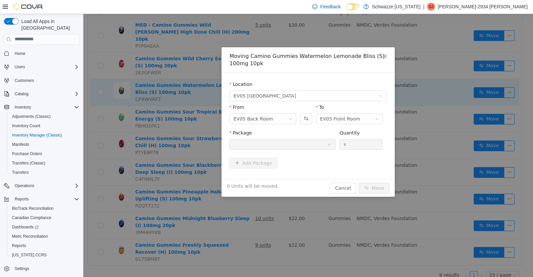
click at [389, 54] on span "Close" at bounding box center [385, 56] width 19 height 19
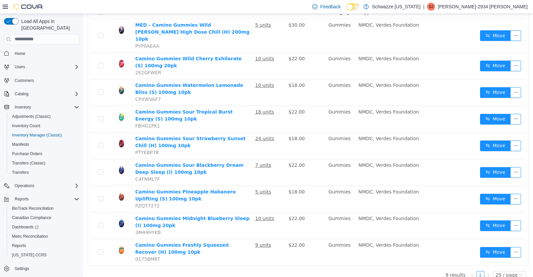
scroll to position [0, 0]
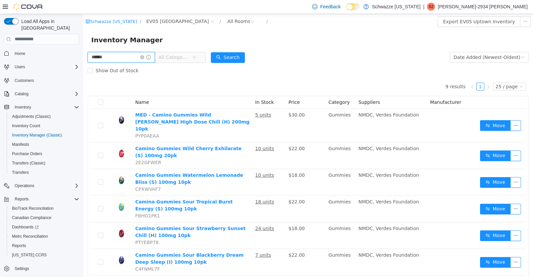
click at [154, 53] on input "******" at bounding box center [121, 57] width 67 height 11
click at [144, 57] on icon "icon: close-circle" at bounding box center [142, 57] width 4 height 4
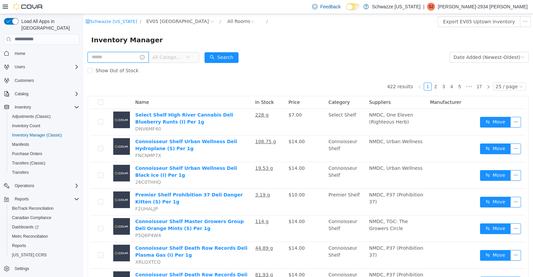
click at [117, 58] on input "text" at bounding box center [118, 57] width 61 height 11
type input "**********"
click at [245, 57] on button "Search" at bounding box center [228, 57] width 34 height 11
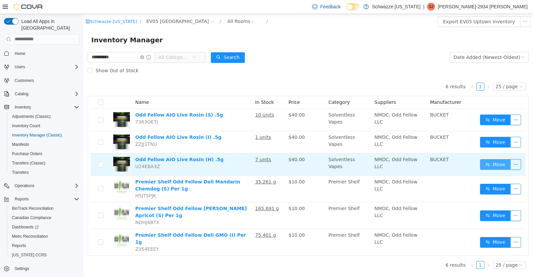
click at [490, 166] on button "Move" at bounding box center [495, 164] width 31 height 11
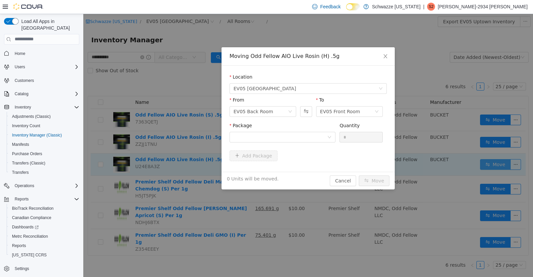
click at [307, 138] on div at bounding box center [280, 137] width 94 height 10
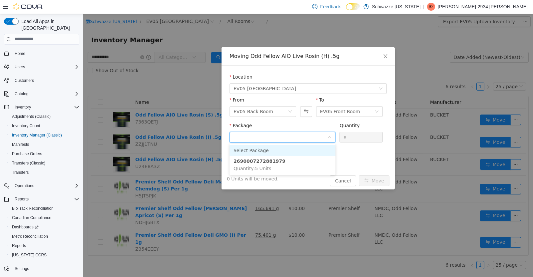
click at [299, 171] on li "2690007272881979 Quantity : 5 Units" at bounding box center [282, 164] width 106 height 18
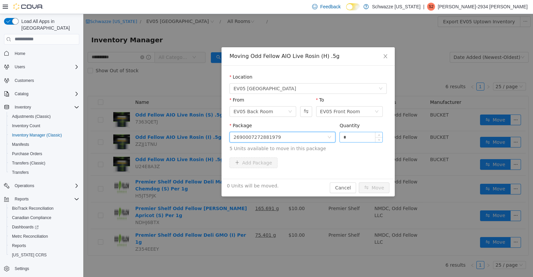
click at [362, 138] on input "*" at bounding box center [360, 137] width 43 height 10
type input "*"
click at [373, 187] on button "Move" at bounding box center [373, 187] width 31 height 11
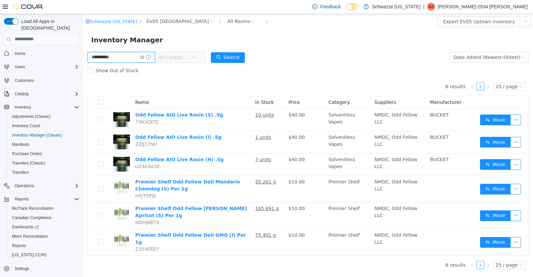
click at [143, 54] on input "**********" at bounding box center [121, 57] width 67 height 11
click at [144, 57] on icon "icon: close-circle" at bounding box center [142, 57] width 4 height 4
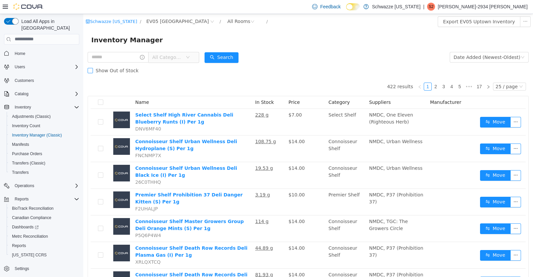
click at [104, 66] on label "Show Out of Stock" at bounding box center [115, 70] width 54 height 13
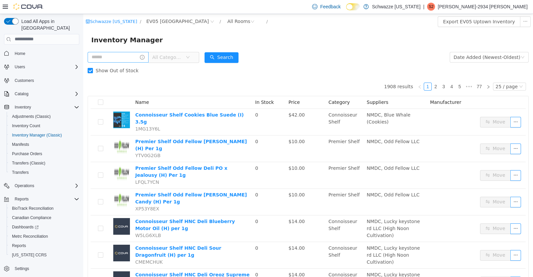
click at [111, 57] on input "text" at bounding box center [118, 57] width 61 height 11
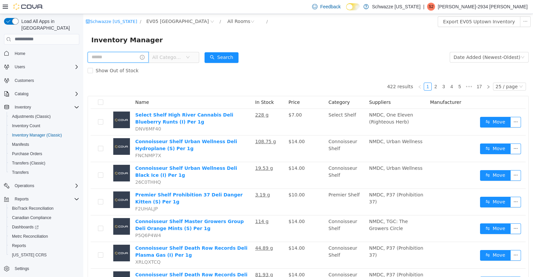
click at [128, 59] on input "text" at bounding box center [118, 57] width 61 height 11
type input "*******"
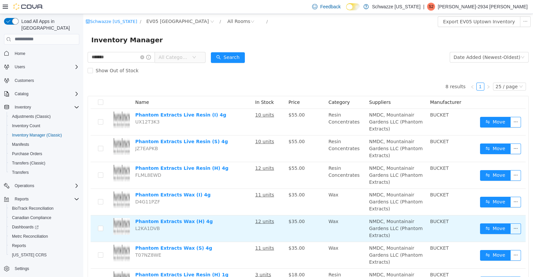
click at [203, 222] on td "Phantom Extracts Wax (H) 4g L2KA1DVB" at bounding box center [192, 228] width 120 height 27
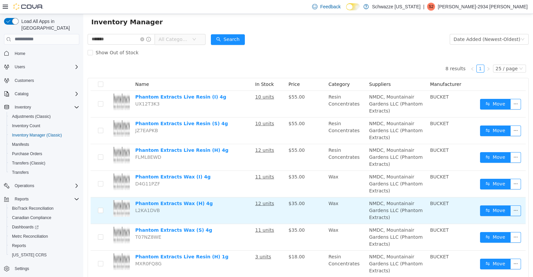
scroll to position [63, 0]
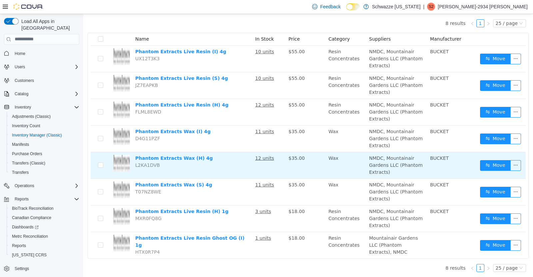
click at [202, 136] on td "Phantom Extracts Wax (I) 4g D4G11PZF" at bounding box center [192, 138] width 120 height 27
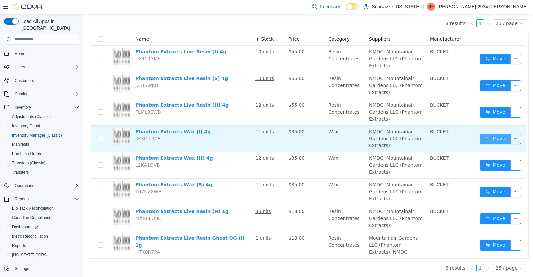
click at [488, 135] on button "Move" at bounding box center [495, 138] width 31 height 11
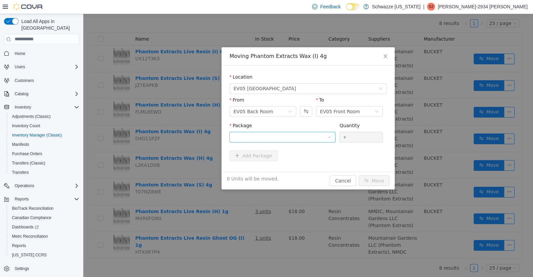
click at [320, 136] on div at bounding box center [280, 137] width 94 height 10
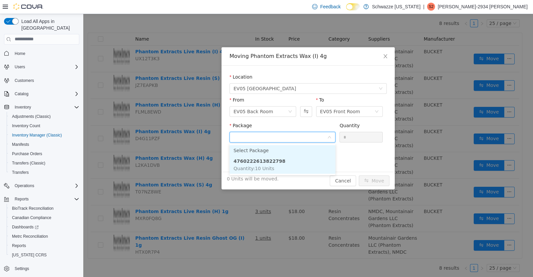
click at [276, 169] on li "4760222613822798 Quantity : 10 Units" at bounding box center [282, 164] width 106 height 18
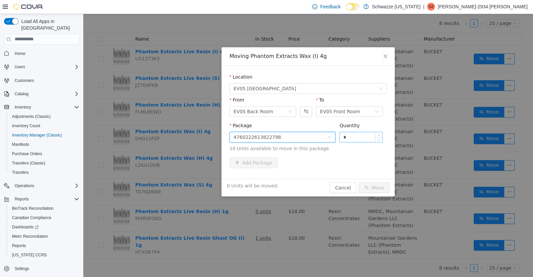
click at [369, 138] on input "*" at bounding box center [360, 137] width 43 height 10
type input "*"
type input "**"
click at [374, 188] on button "Move" at bounding box center [373, 187] width 31 height 11
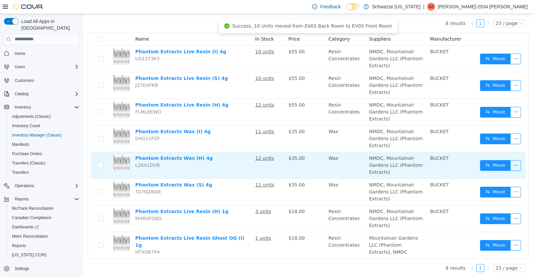
click at [494, 177] on td "Move" at bounding box center [501, 165] width 48 height 27
click at [480, 168] on button "Move" at bounding box center [495, 165] width 31 height 11
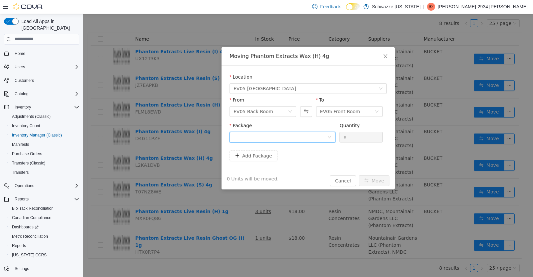
click at [323, 133] on div at bounding box center [280, 137] width 94 height 10
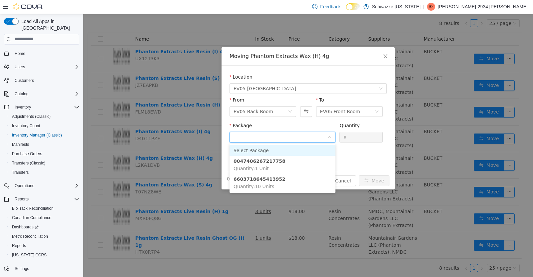
click at [278, 185] on li "6603718645413952 Quantity : 10 Units" at bounding box center [282, 182] width 106 height 18
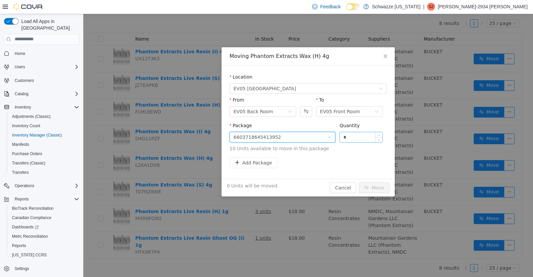
click at [358, 135] on input "*" at bounding box center [360, 137] width 43 height 10
type input "**"
click at [378, 182] on button "Move" at bounding box center [373, 187] width 31 height 11
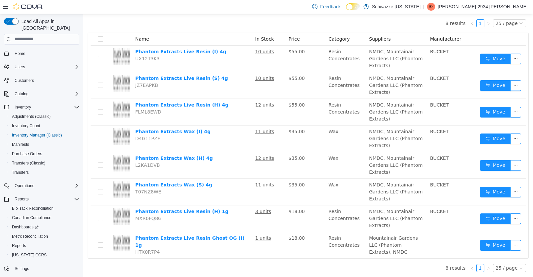
scroll to position [0, 0]
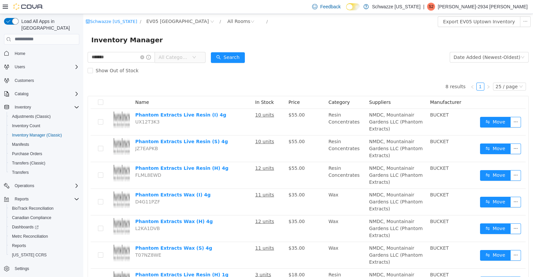
click at [151, 57] on icon "icon: info-circle" at bounding box center [148, 57] width 5 height 5
click at [121, 56] on input "*******" at bounding box center [121, 57] width 67 height 11
click at [153, 60] on input "*******" at bounding box center [121, 57] width 67 height 11
click at [144, 57] on icon "icon: close-circle" at bounding box center [142, 57] width 4 height 4
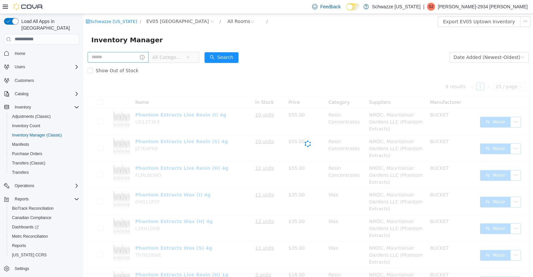
click at [121, 56] on input "text" at bounding box center [118, 57] width 61 height 11
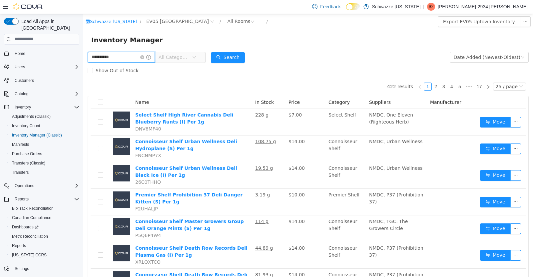
type input "**********"
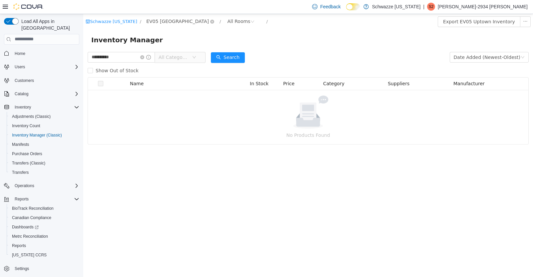
click at [162, 20] on span "EV05 [GEOGRAPHIC_DATA]" at bounding box center [177, 20] width 63 height 7
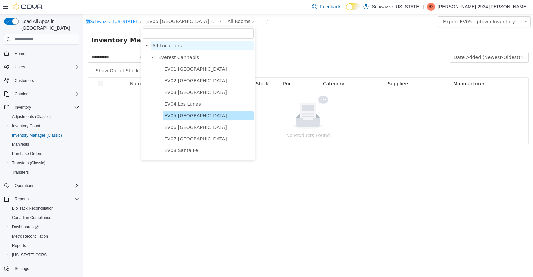
click at [165, 44] on span "All Locations" at bounding box center [166, 45] width 29 height 5
click at [280, 43] on div "Inventory Manager" at bounding box center [307, 39] width 433 height 11
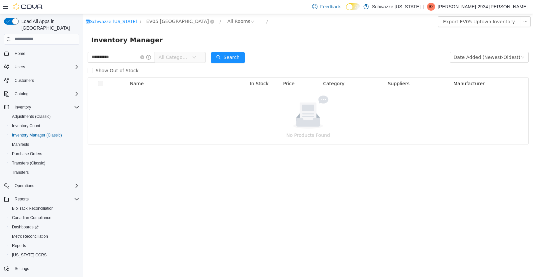
click at [166, 20] on span "EV05 [GEOGRAPHIC_DATA]" at bounding box center [177, 20] width 63 height 7
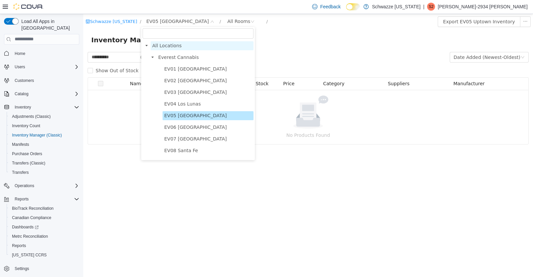
click at [169, 48] on span "All Locations" at bounding box center [166, 45] width 29 height 5
click at [168, 43] on span "All Locations" at bounding box center [166, 45] width 29 height 5
click at [168, 54] on span "Everest Cannabis" at bounding box center [178, 56] width 41 height 5
click at [176, 41] on span "All Locations" at bounding box center [201, 45] width 103 height 9
click at [173, 117] on span "EV05 [GEOGRAPHIC_DATA]" at bounding box center [195, 114] width 63 height 5
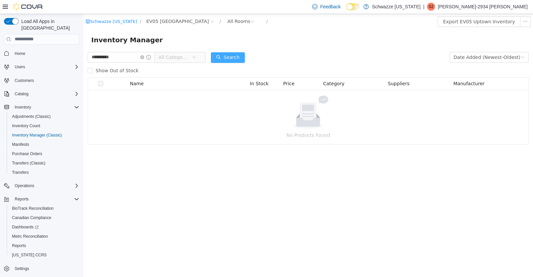
click at [235, 57] on button "Search" at bounding box center [228, 57] width 34 height 11
click at [250, 21] on icon "icon: close-circle" at bounding box center [252, 21] width 4 height 4
click at [158, 23] on span "EV05 [GEOGRAPHIC_DATA]" at bounding box center [177, 20] width 63 height 7
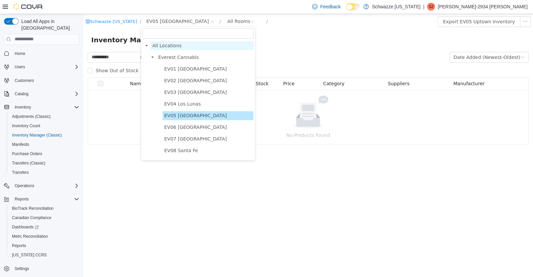
click at [165, 47] on span "All Locations" at bounding box center [166, 45] width 29 height 5
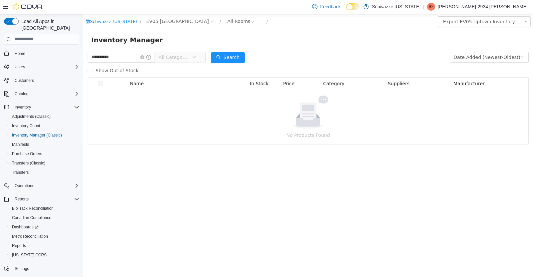
click at [276, 32] on div "Inventory Manager" at bounding box center [307, 39] width 449 height 21
click at [47, 140] on div "Manifests" at bounding box center [44, 144] width 70 height 8
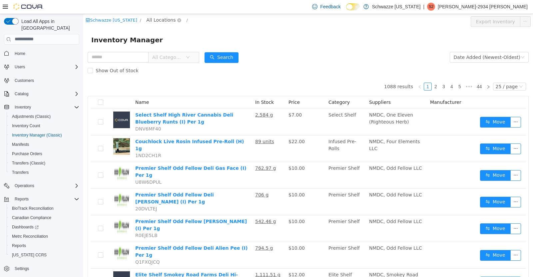
click at [162, 23] on span "All Locations" at bounding box center [160, 19] width 29 height 7
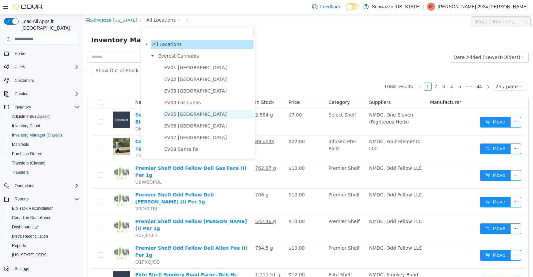
click at [183, 115] on span "EV05 [GEOGRAPHIC_DATA]" at bounding box center [195, 113] width 63 height 5
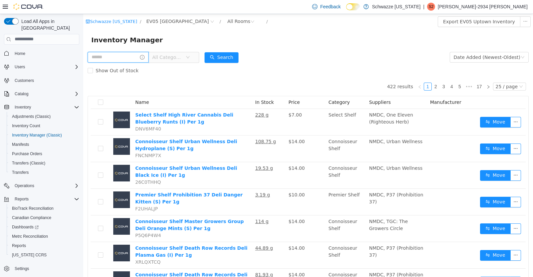
click at [107, 59] on input "text" at bounding box center [118, 57] width 61 height 11
click at [239, 58] on button "Search" at bounding box center [228, 57] width 34 height 11
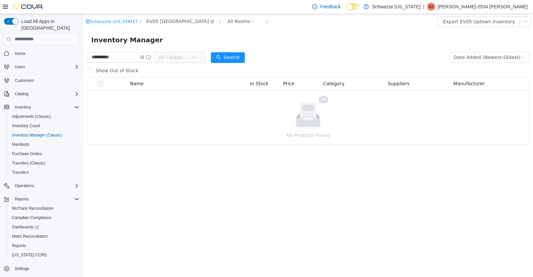
click at [156, 22] on span "EV05 [GEOGRAPHIC_DATA]" at bounding box center [177, 20] width 63 height 7
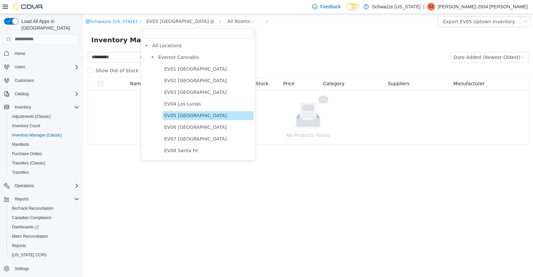
click at [155, 48] on span "All Locations" at bounding box center [166, 45] width 29 height 5
click at [178, 127] on span "EV06 Las Cruces East" at bounding box center [195, 126] width 63 height 5
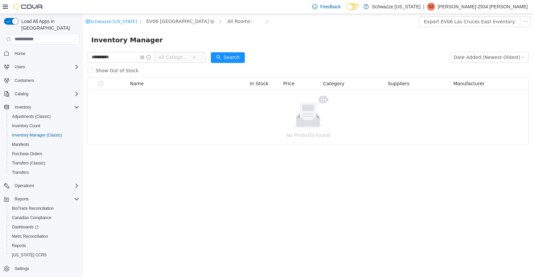
click at [154, 23] on span "EV06 Las Cruces East" at bounding box center [177, 20] width 63 height 7
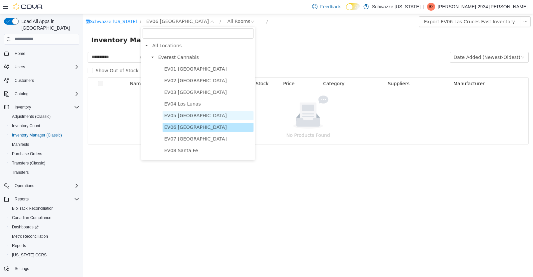
click at [174, 118] on span "EV05 [GEOGRAPHIC_DATA]" at bounding box center [195, 114] width 63 height 5
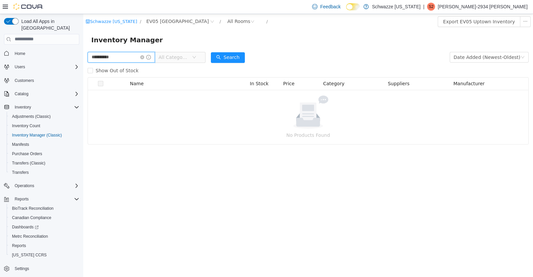
click at [123, 57] on input "**********" at bounding box center [121, 57] width 67 height 11
type input "*"
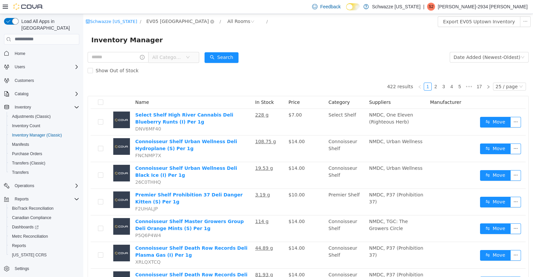
click at [166, 24] on span "EV05 [GEOGRAPHIC_DATA]" at bounding box center [177, 20] width 63 height 7
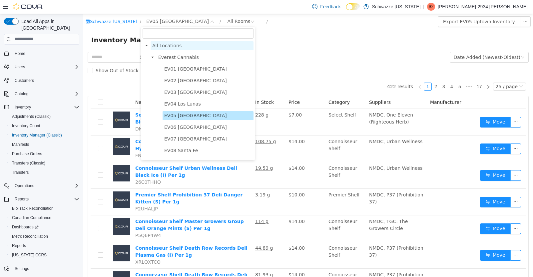
click at [171, 47] on span "All Locations" at bounding box center [166, 45] width 29 height 5
click at [188, 116] on span "EV05 [GEOGRAPHIC_DATA]" at bounding box center [195, 114] width 63 height 5
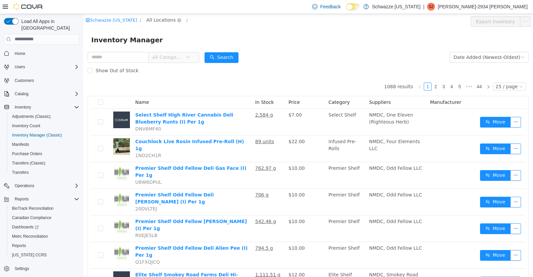
click at [160, 23] on span "All Locations" at bounding box center [160, 19] width 29 height 7
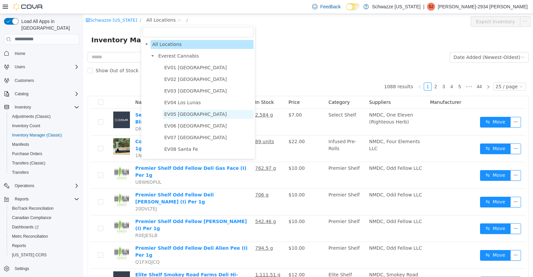
click at [191, 115] on span "EV05 [GEOGRAPHIC_DATA]" at bounding box center [195, 113] width 63 height 5
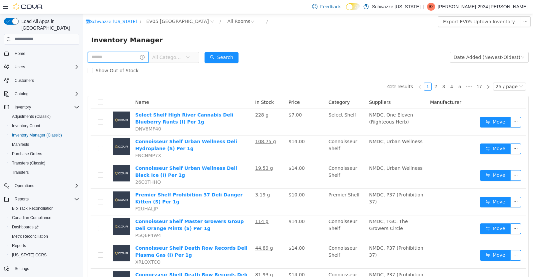
click at [110, 55] on input "text" at bounding box center [118, 57] width 61 height 11
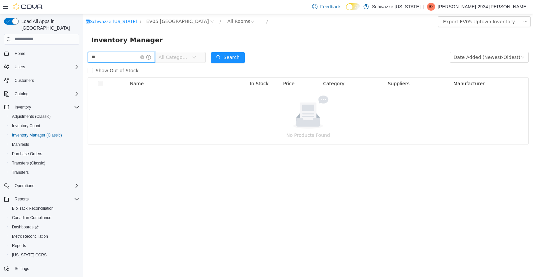
type input "*"
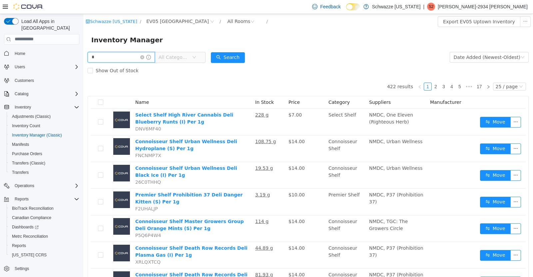
type input "**********"
click at [239, 56] on button "Search" at bounding box center [228, 57] width 34 height 11
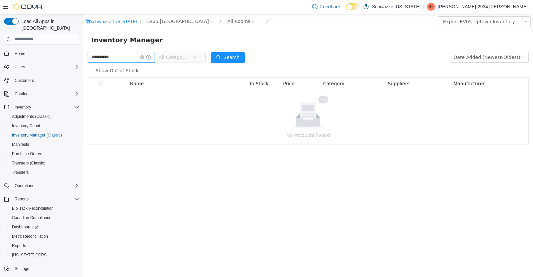
click at [155, 58] on input "**********" at bounding box center [121, 57] width 67 height 11
click at [144, 58] on icon "icon: close-circle" at bounding box center [142, 57] width 4 height 4
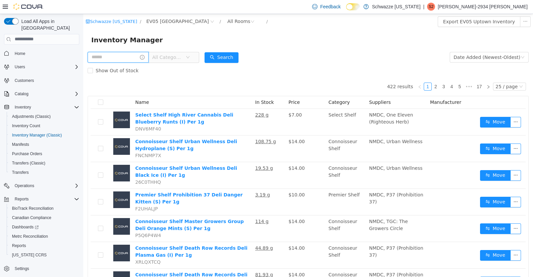
click at [109, 55] on input "text" at bounding box center [118, 57] width 61 height 11
type input "****"
click at [238, 60] on button "Search" at bounding box center [228, 57] width 34 height 11
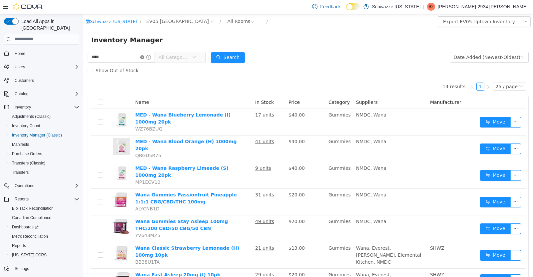
click at [144, 58] on icon "icon: close-circle" at bounding box center [142, 57] width 4 height 4
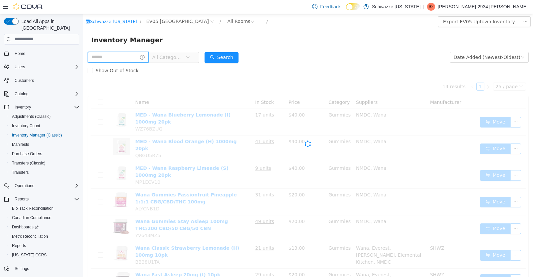
click at [128, 59] on input "text" at bounding box center [118, 57] width 61 height 11
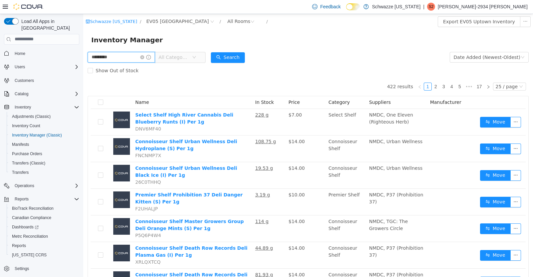
type input "*********"
click at [232, 60] on button "Search" at bounding box center [228, 57] width 34 height 11
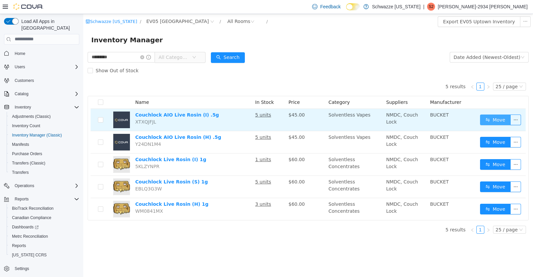
click at [501, 120] on button "Move" at bounding box center [495, 119] width 31 height 11
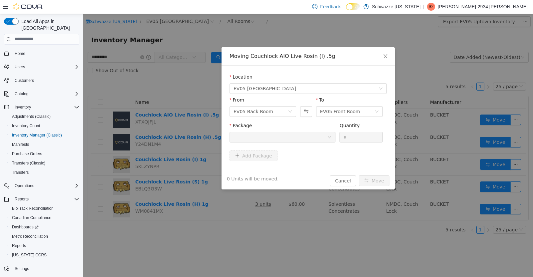
click at [283, 133] on div at bounding box center [280, 137] width 94 height 10
click at [327, 140] on div at bounding box center [282, 136] width 106 height 11
click at [389, 56] on span "Close" at bounding box center [385, 56] width 19 height 19
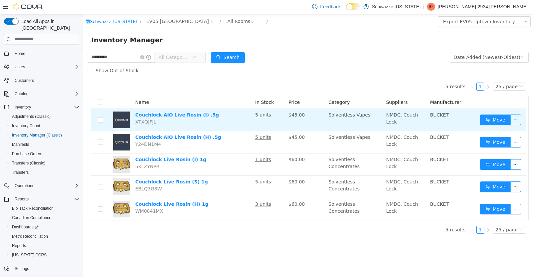
click at [270, 121] on td "5 units" at bounding box center [268, 119] width 33 height 22
click at [269, 115] on td "5 units" at bounding box center [268, 119] width 33 height 22
click at [267, 114] on u "5 units" at bounding box center [263, 114] width 16 height 5
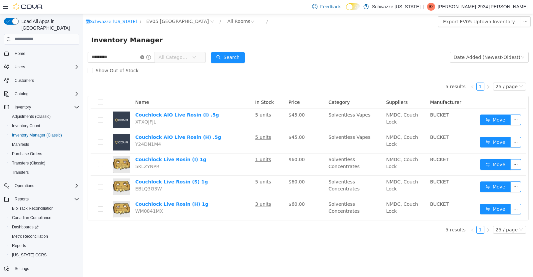
click at [144, 58] on icon "icon: close-circle" at bounding box center [142, 57] width 4 height 4
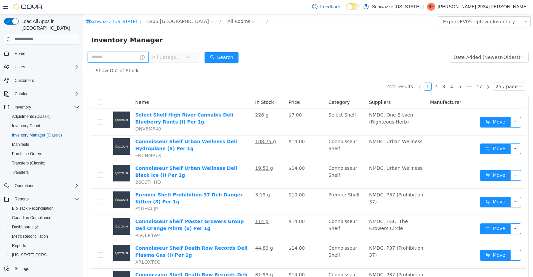
click at [102, 56] on input "text" at bounding box center [118, 57] width 61 height 11
type input "*******"
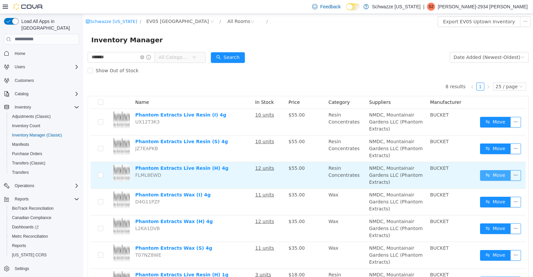
click at [487, 172] on button "Move" at bounding box center [495, 175] width 31 height 11
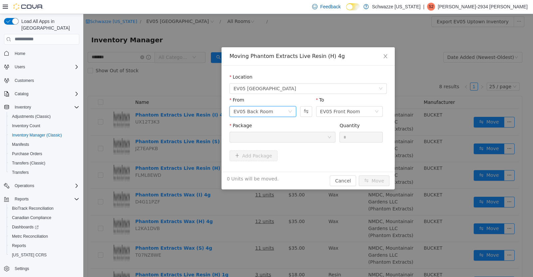
click at [290, 109] on icon "icon: down" at bounding box center [290, 111] width 4 height 4
click at [385, 59] on span "Close" at bounding box center [385, 56] width 19 height 19
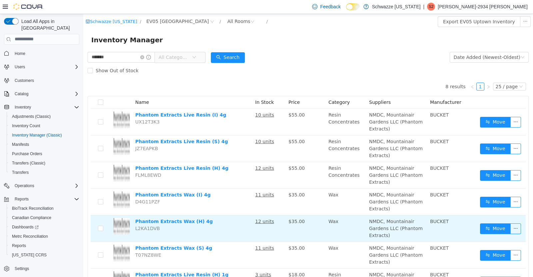
click at [205, 240] on td "Phantom Extracts Wax (H) 4g L2KA1DVB" at bounding box center [192, 228] width 120 height 27
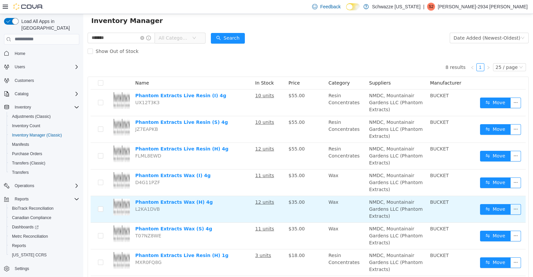
scroll to position [20, 0]
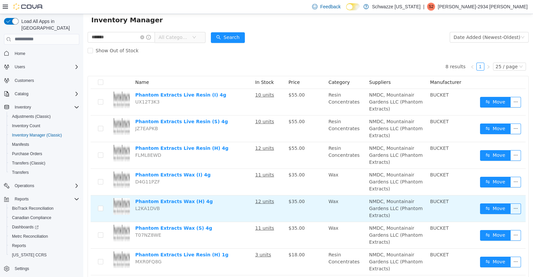
click at [268, 148] on u "12 units" at bounding box center [264, 147] width 19 height 5
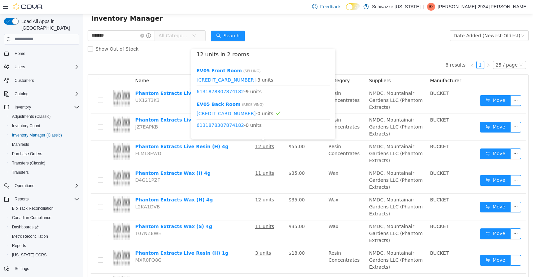
scroll to position [24, 0]
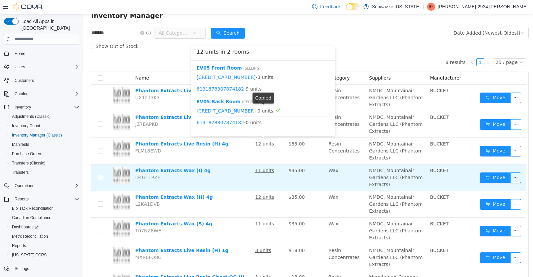
click at [226, 177] on td "Phantom Extracts Wax (I) 4g D4G11PZF" at bounding box center [192, 177] width 120 height 27
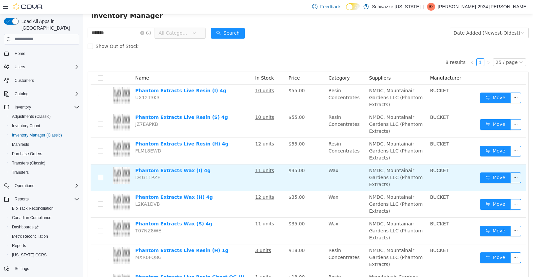
click at [263, 170] on u "11 units" at bounding box center [264, 169] width 19 height 5
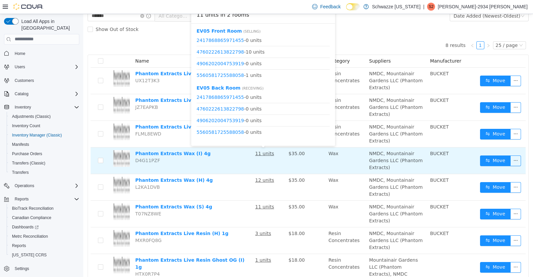
scroll to position [39, 0]
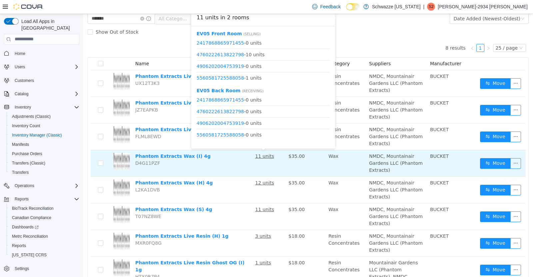
click at [230, 210] on td "Phantom Extracts Wax (S) 4g T07NZ8WE" at bounding box center [192, 216] width 120 height 27
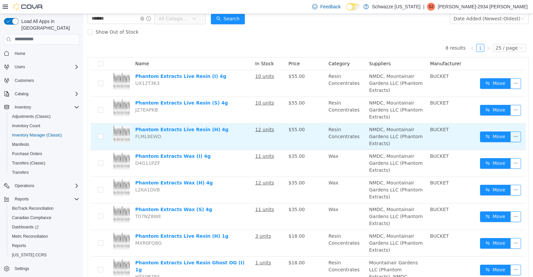
click at [266, 126] on u "12 units" at bounding box center [264, 128] width 19 height 5
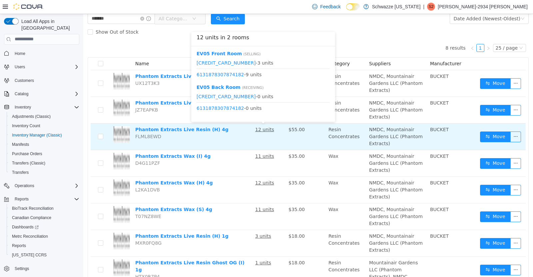
click at [270, 180] on u "12 units" at bounding box center [264, 182] width 19 height 5
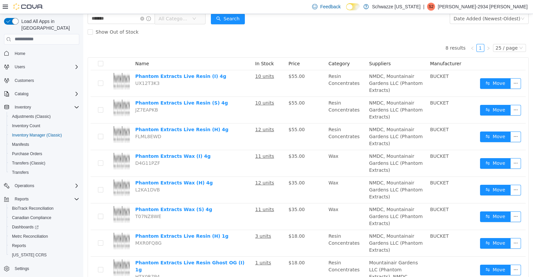
click at [217, 174] on td "Phantom Extracts Wax (I) 4g D4G11PZF" at bounding box center [192, 163] width 120 height 27
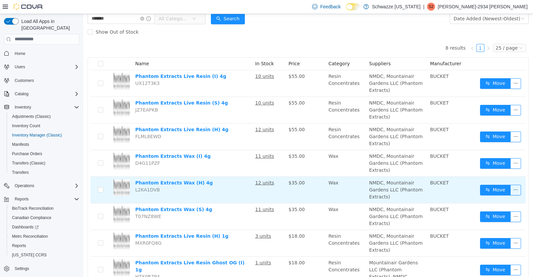
click at [267, 178] on td "12 units" at bounding box center [268, 189] width 33 height 27
click at [270, 180] on u "12 units" at bounding box center [264, 182] width 19 height 5
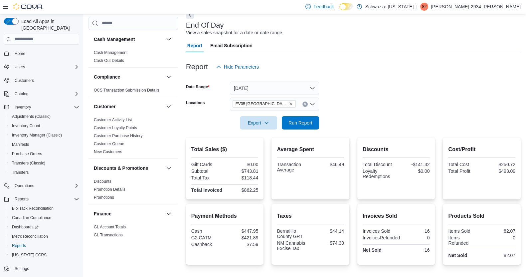
scroll to position [103, 0]
